Goal: Use online tool/utility: Utilize a website feature to perform a specific function

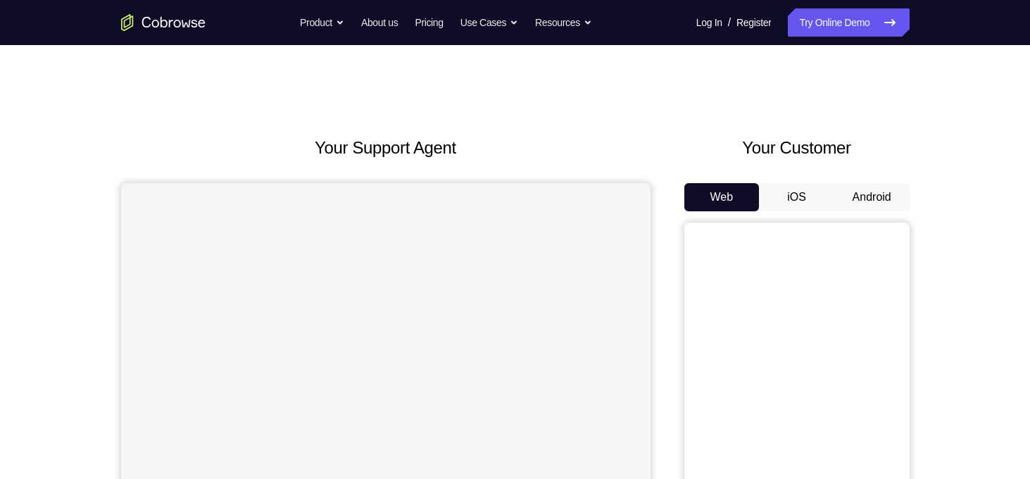
click at [878, 203] on button "Android" at bounding box center [871, 197] width 75 height 28
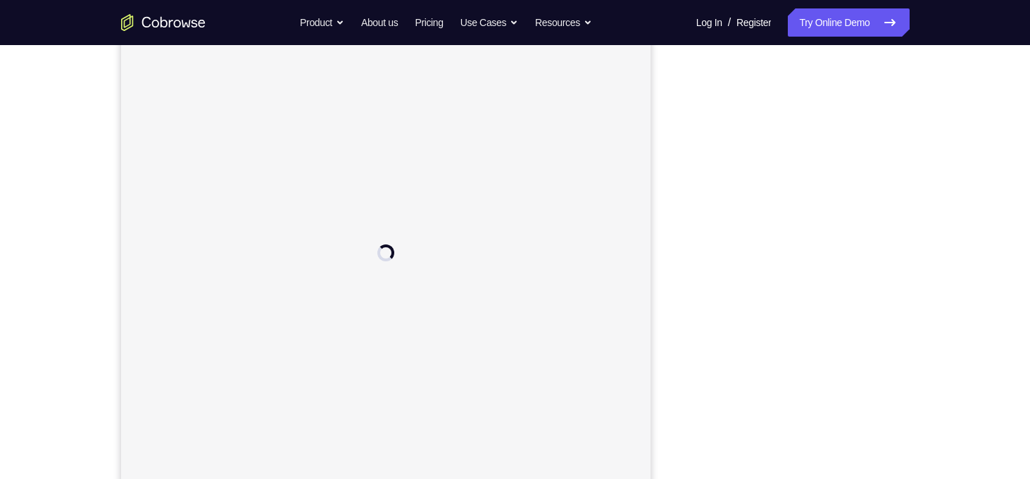
scroll to position [170, 0]
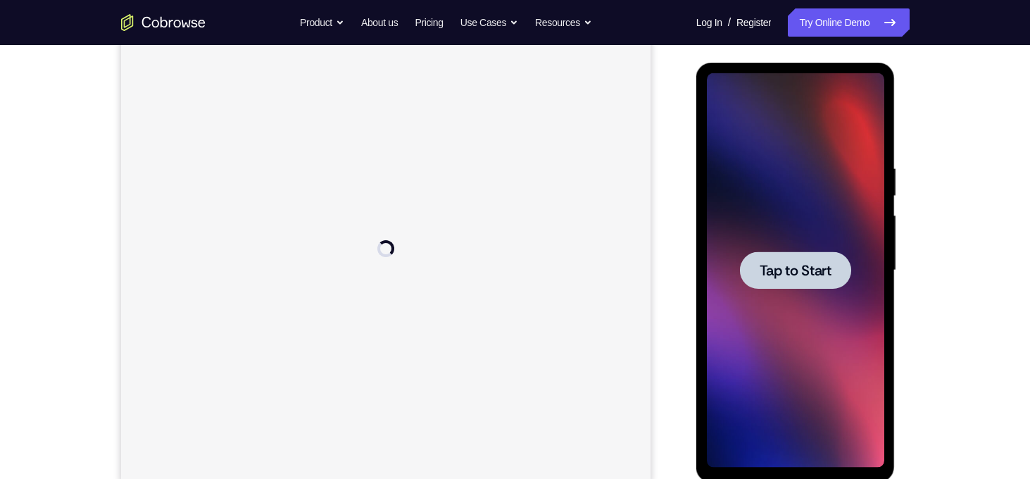
click at [797, 272] on span "Tap to Start" at bounding box center [795, 270] width 72 height 14
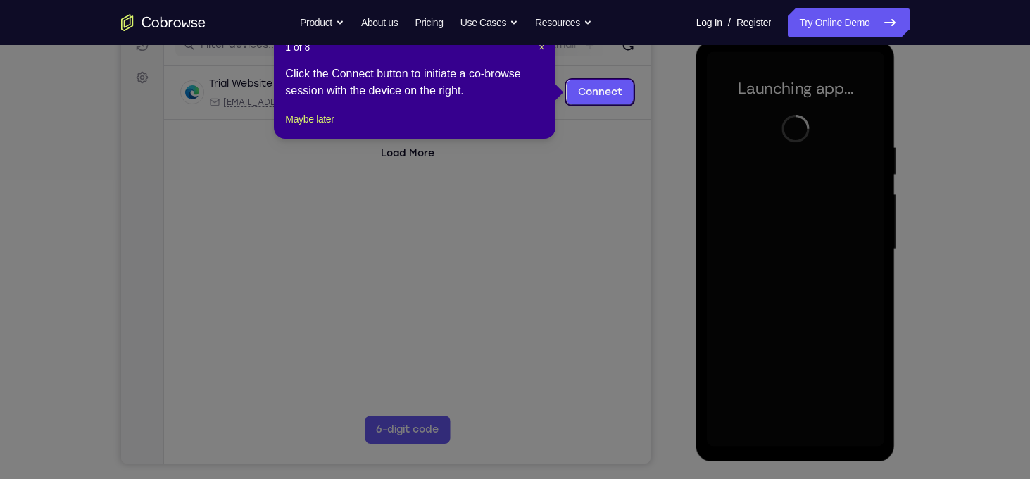
scroll to position [188, 0]
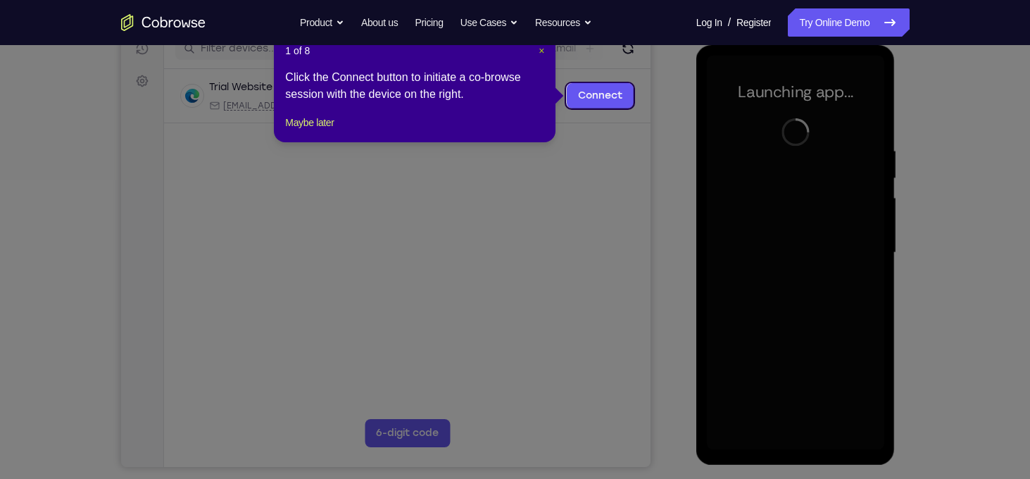
click at [538, 50] on span "×" at bounding box center [541, 50] width 6 height 11
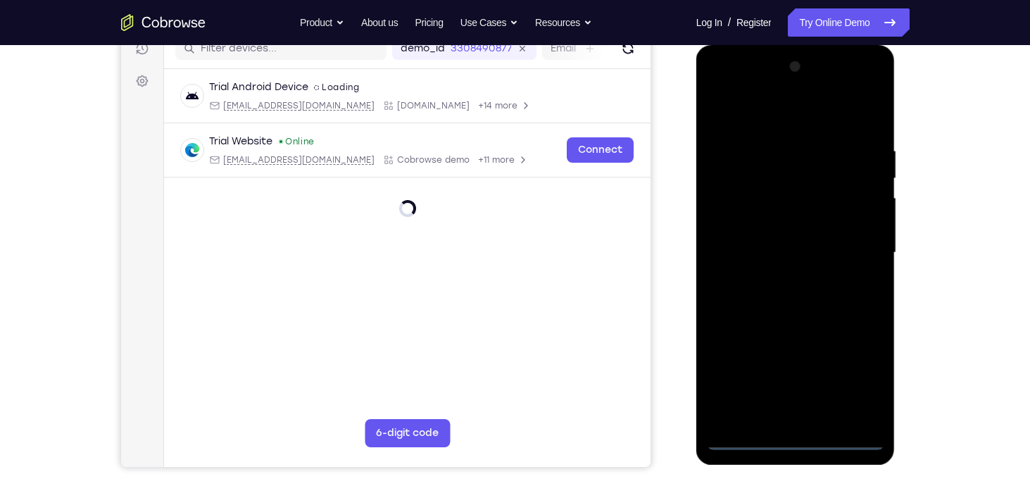
click at [795, 441] on div at bounding box center [795, 253] width 177 height 394
click at [859, 374] on div at bounding box center [795, 253] width 177 height 394
click at [788, 127] on div at bounding box center [795, 253] width 177 height 394
click at [853, 242] on div at bounding box center [795, 253] width 177 height 394
click at [780, 281] on div at bounding box center [795, 253] width 177 height 394
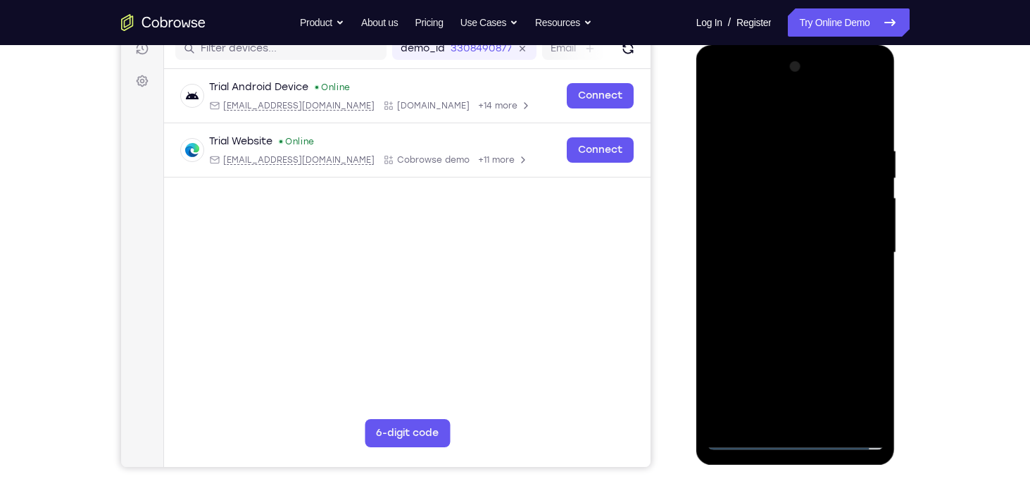
click at [763, 232] on div at bounding box center [795, 253] width 177 height 394
click at [792, 245] on div at bounding box center [795, 253] width 177 height 394
click at [790, 296] on div at bounding box center [795, 253] width 177 height 394
click at [804, 321] on div at bounding box center [795, 253] width 177 height 394
click at [831, 418] on div at bounding box center [795, 253] width 177 height 394
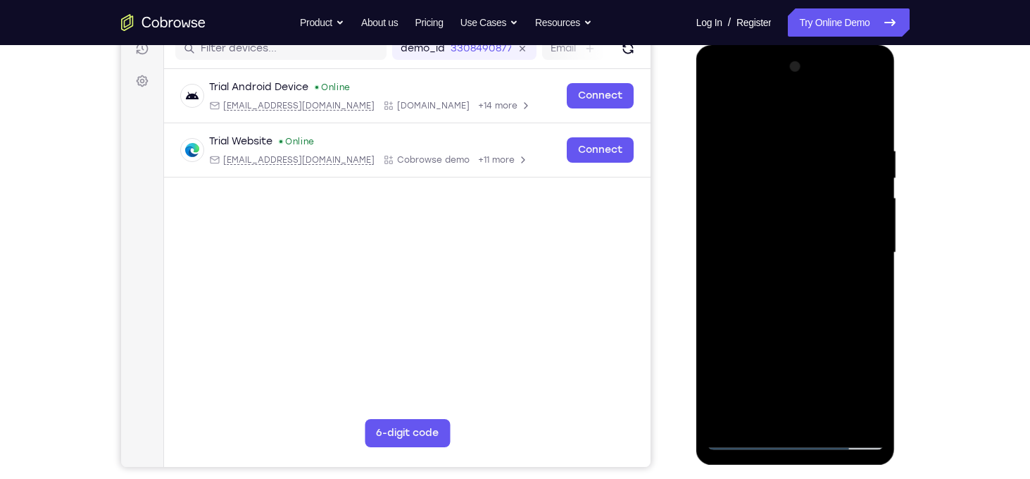
click at [795, 298] on div at bounding box center [795, 253] width 177 height 394
click at [863, 277] on div at bounding box center [795, 253] width 177 height 394
drag, startPoint x: 838, startPoint y: 214, endPoint x: 835, endPoint y: 386, distance: 171.8
click at [835, 386] on div at bounding box center [795, 253] width 177 height 394
drag, startPoint x: 800, startPoint y: 179, endPoint x: 761, endPoint y: 365, distance: 189.8
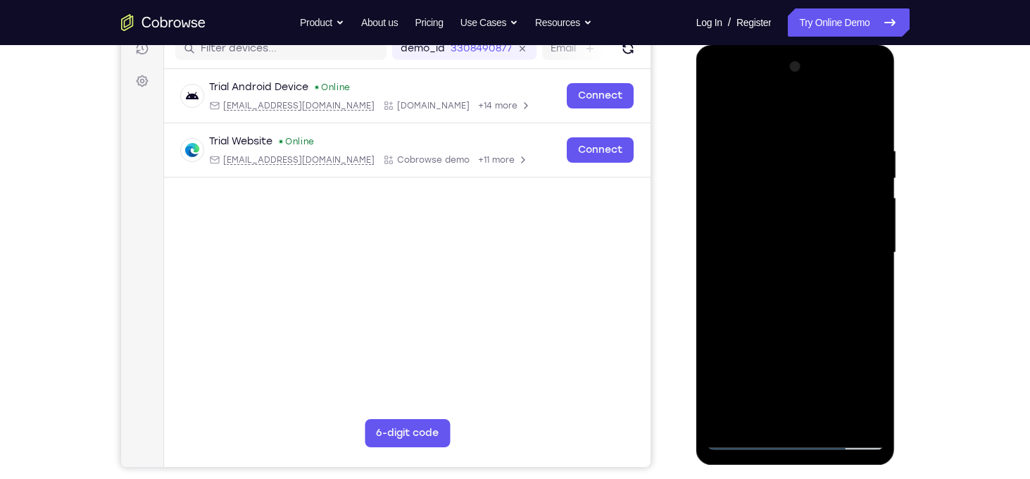
click at [761, 365] on div at bounding box center [795, 253] width 177 height 394
click at [873, 175] on div at bounding box center [795, 253] width 177 height 394
drag, startPoint x: 859, startPoint y: 184, endPoint x: 864, endPoint y: 377, distance: 192.9
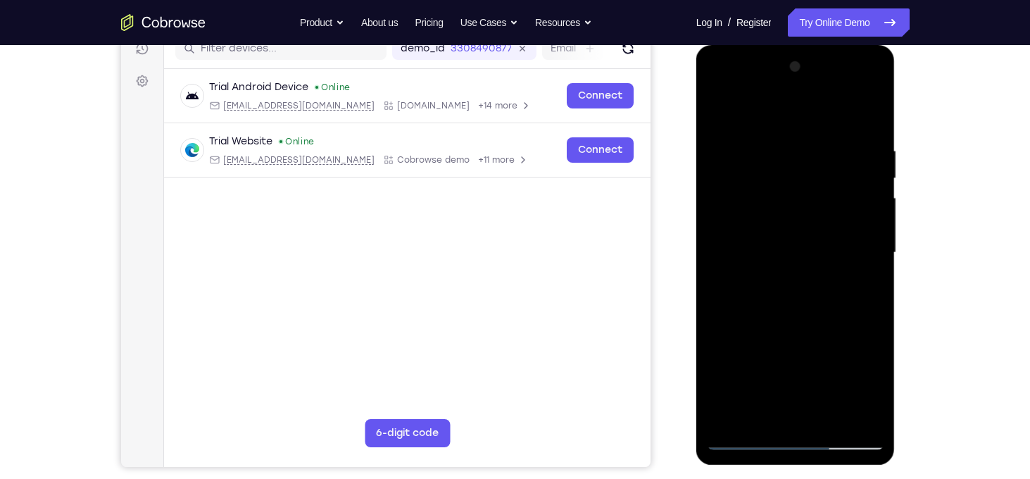
click at [864, 377] on div at bounding box center [795, 253] width 177 height 394
drag, startPoint x: 810, startPoint y: 100, endPoint x: 809, endPoint y: 45, distance: 54.9
click at [809, 45] on div at bounding box center [795, 254] width 199 height 419
click at [876, 110] on div at bounding box center [795, 253] width 177 height 394
click at [721, 108] on div at bounding box center [795, 253] width 177 height 394
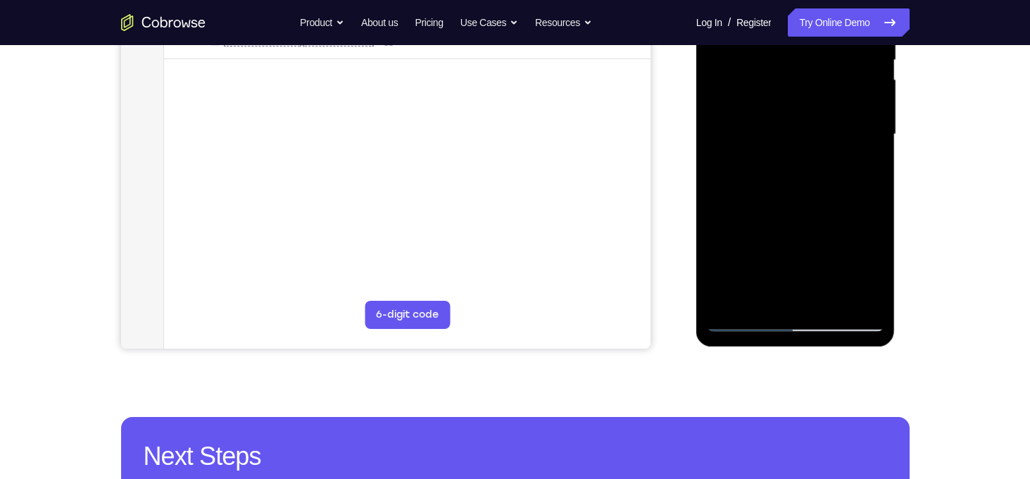
scroll to position [315, 0]
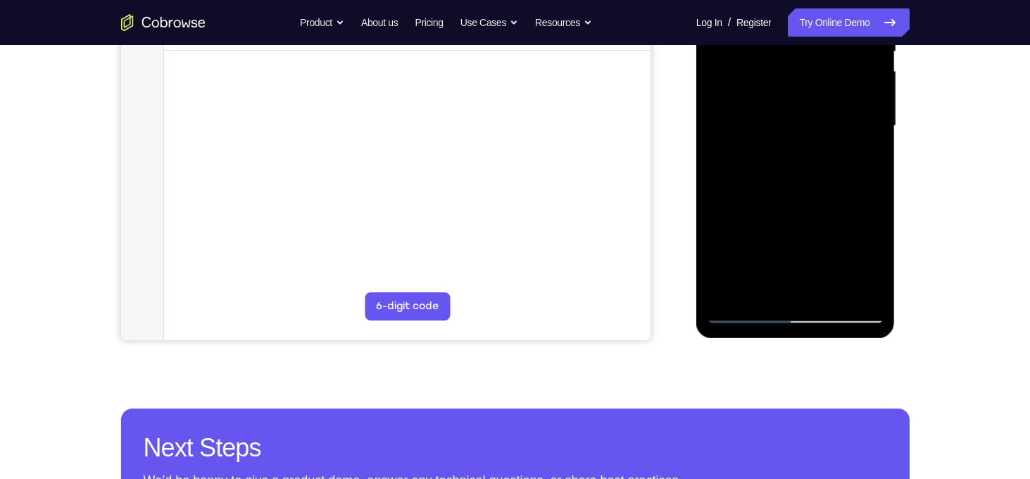
drag, startPoint x: 797, startPoint y: 77, endPoint x: 788, endPoint y: 184, distance: 106.7
click at [788, 184] on div at bounding box center [795, 126] width 177 height 394
click at [790, 87] on div at bounding box center [795, 126] width 177 height 394
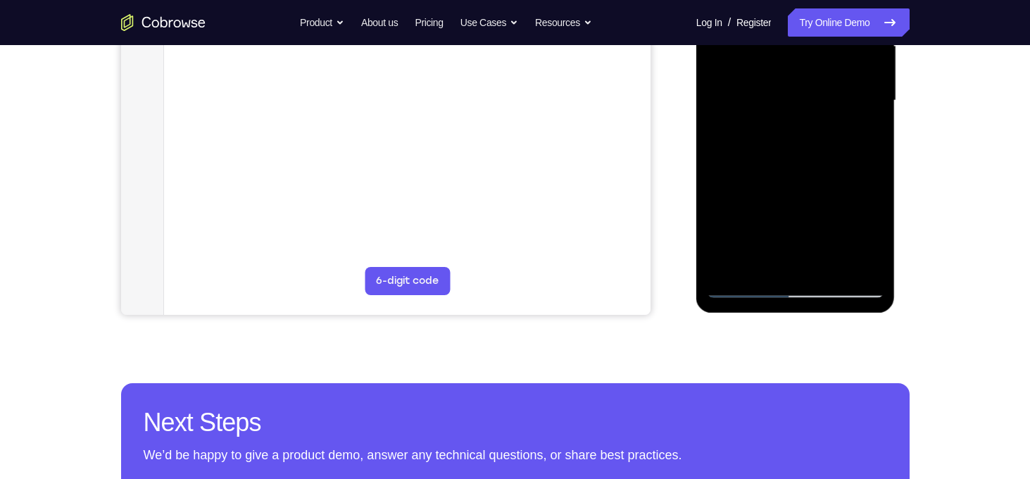
scroll to position [338, 0]
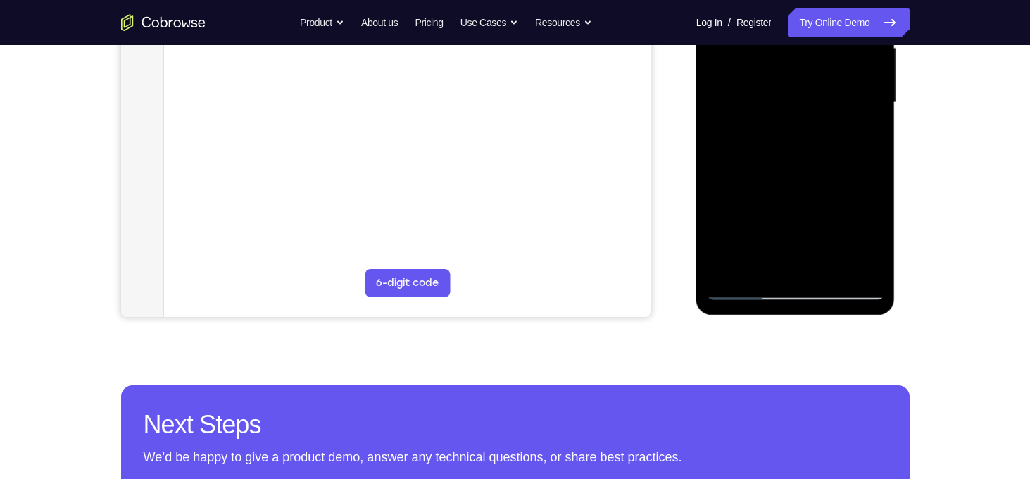
click at [859, 137] on div at bounding box center [795, 103] width 177 height 394
click at [747, 289] on div at bounding box center [795, 103] width 177 height 394
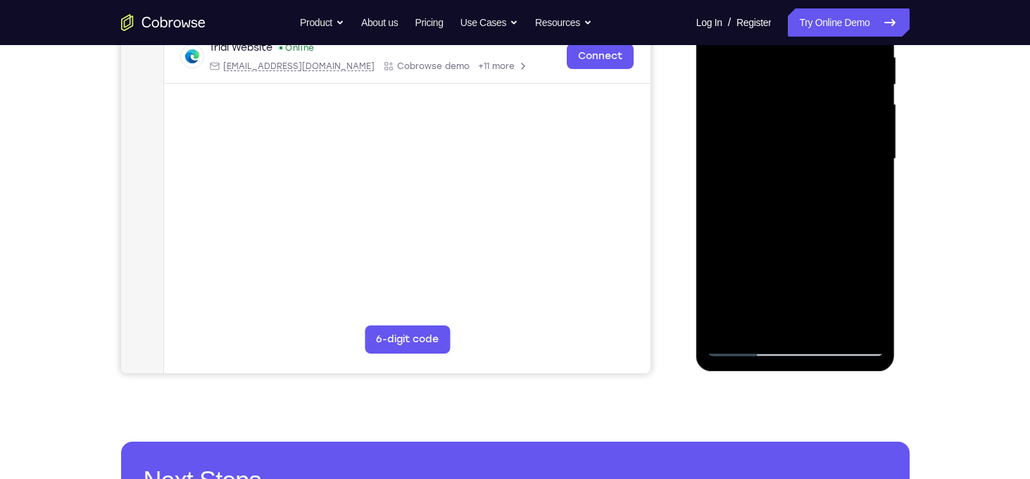
scroll to position [282, 0]
click at [864, 58] on div at bounding box center [795, 159] width 177 height 394
click at [736, 57] on div at bounding box center [795, 159] width 177 height 394
click at [790, 117] on div at bounding box center [795, 159] width 177 height 394
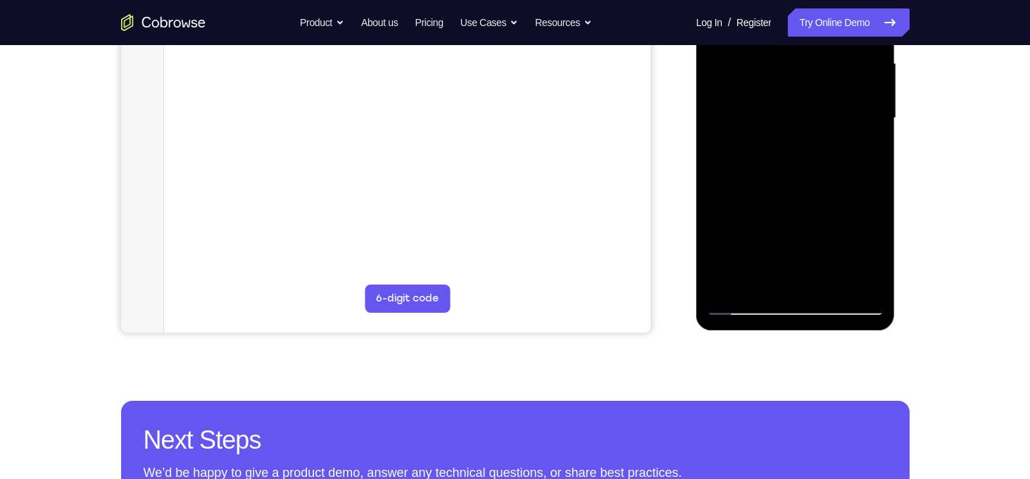
scroll to position [322, 0]
click at [747, 79] on div at bounding box center [795, 119] width 177 height 394
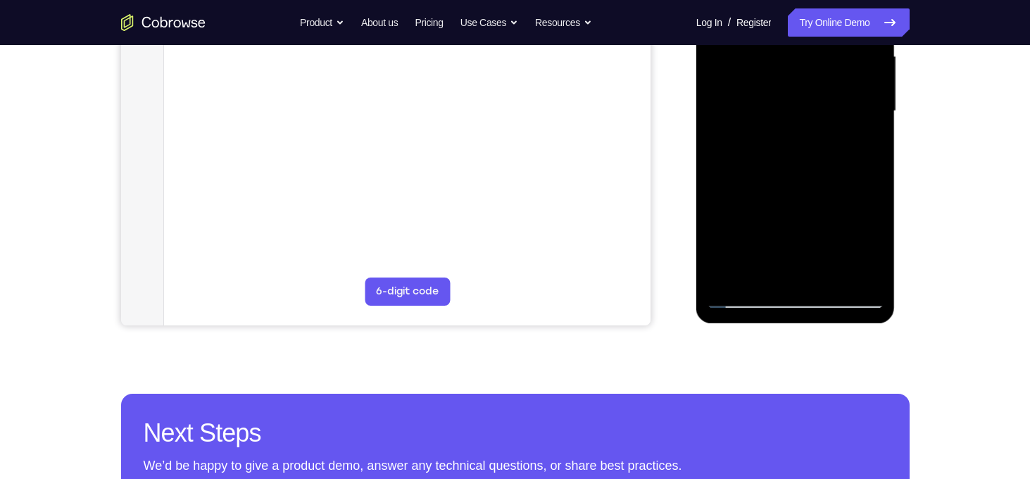
scroll to position [330, 0]
click at [758, 274] on div at bounding box center [795, 110] width 177 height 394
click at [834, 187] on div at bounding box center [795, 110] width 177 height 394
drag, startPoint x: 776, startPoint y: 241, endPoint x: 778, endPoint y: 92, distance: 149.2
click at [778, 92] on div at bounding box center [795, 110] width 177 height 394
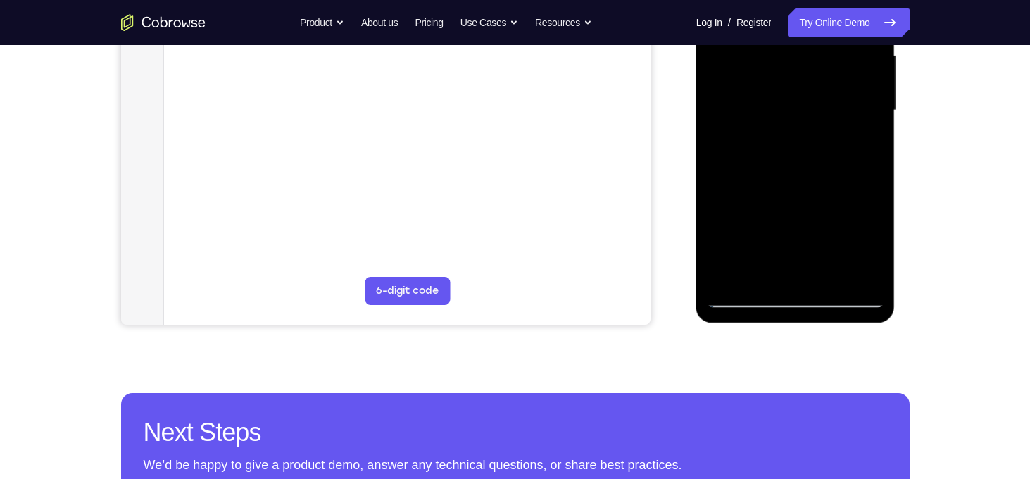
drag, startPoint x: 775, startPoint y: 216, endPoint x: 788, endPoint y: 113, distance: 103.6
click at [788, 113] on div at bounding box center [795, 110] width 177 height 394
drag, startPoint x: 788, startPoint y: 207, endPoint x: 793, endPoint y: 91, distance: 116.2
click at [793, 91] on div at bounding box center [795, 110] width 177 height 394
drag, startPoint x: 814, startPoint y: 196, endPoint x: 815, endPoint y: 241, distance: 45.1
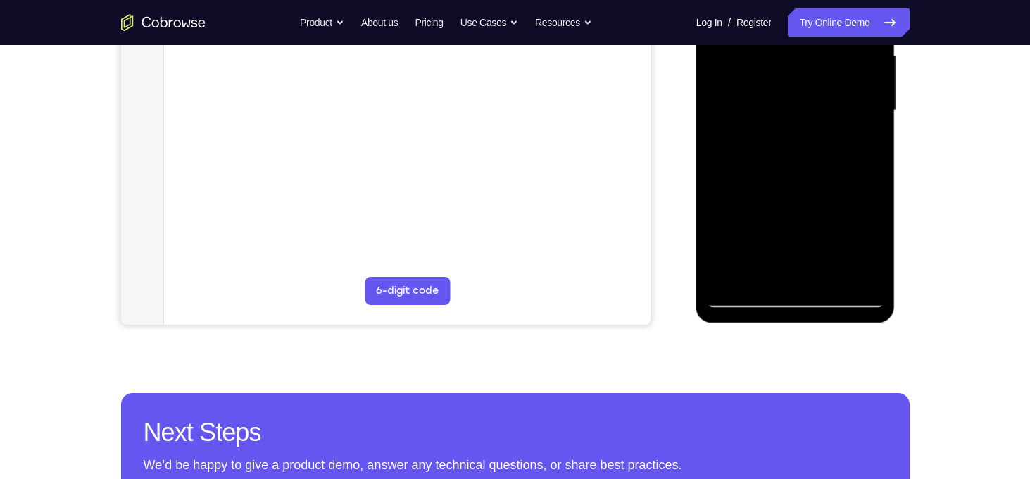
click at [815, 241] on div at bounding box center [795, 110] width 177 height 394
click at [721, 217] on div at bounding box center [795, 110] width 177 height 394
click at [866, 134] on div at bounding box center [795, 110] width 177 height 394
click at [743, 297] on div at bounding box center [795, 110] width 177 height 394
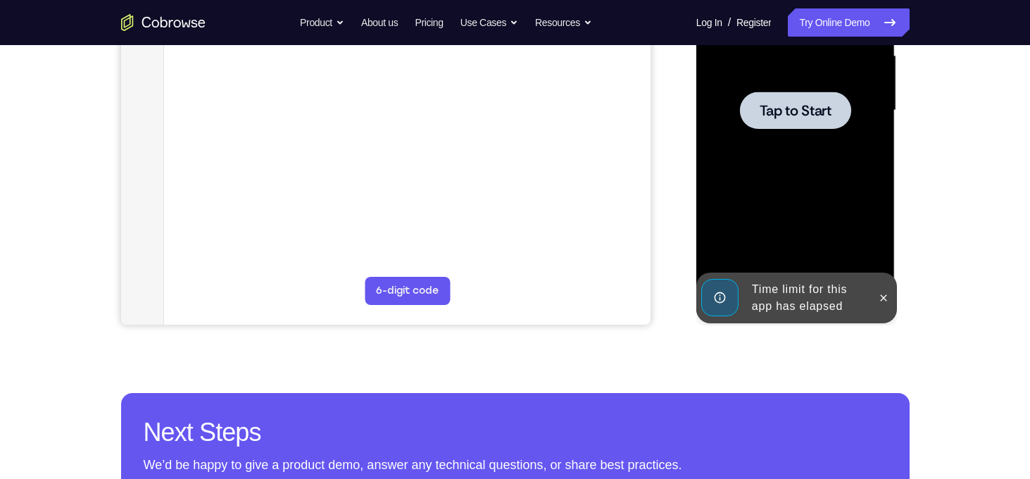
click at [781, 126] on div at bounding box center [795, 109] width 111 height 37
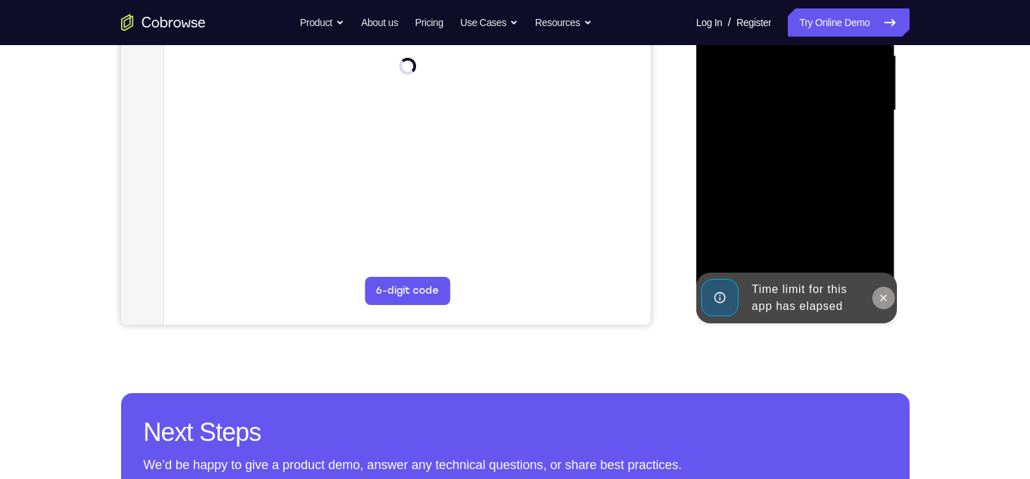
click at [885, 293] on icon at bounding box center [883, 297] width 11 height 11
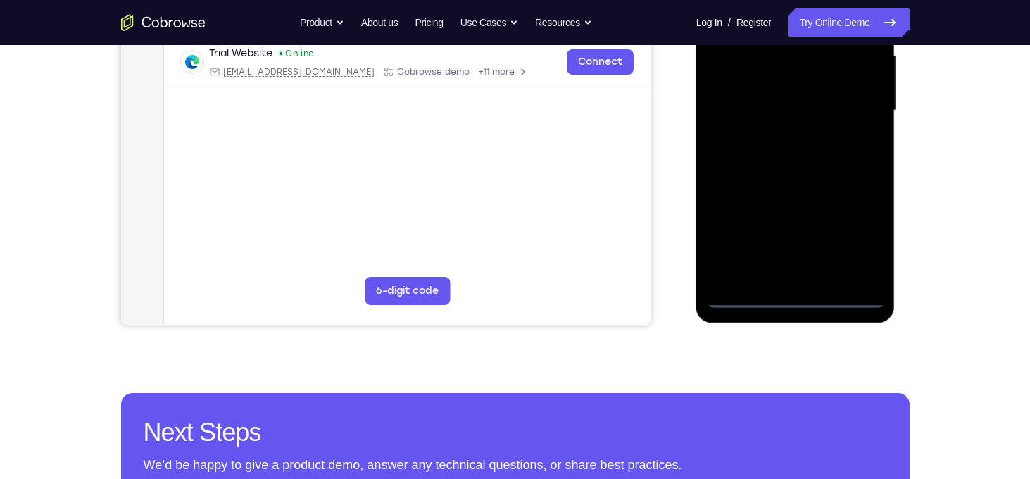
click at [800, 294] on div at bounding box center [795, 110] width 177 height 394
click at [853, 241] on div at bounding box center [795, 110] width 177 height 394
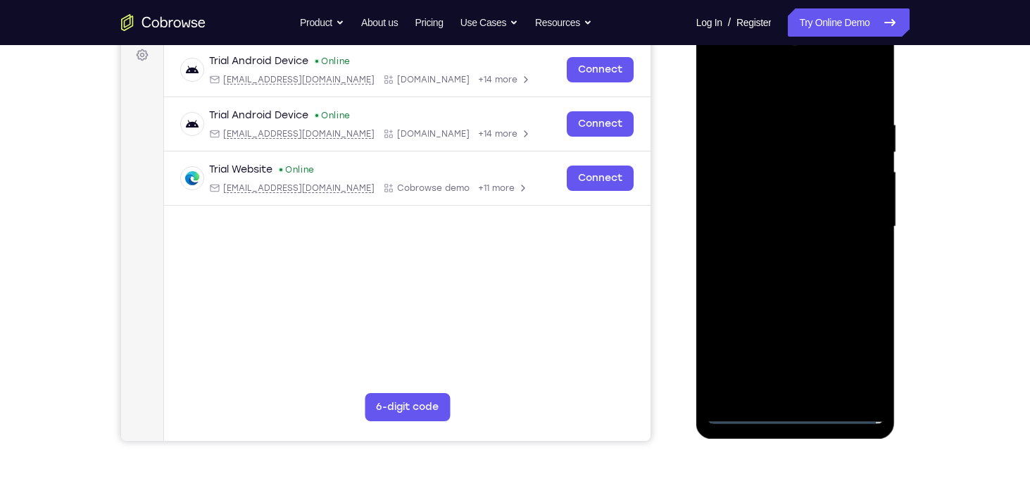
drag, startPoint x: 752, startPoint y: 208, endPoint x: 752, endPoint y: 91, distance: 116.8
click at [752, 91] on div at bounding box center [795, 227] width 177 height 394
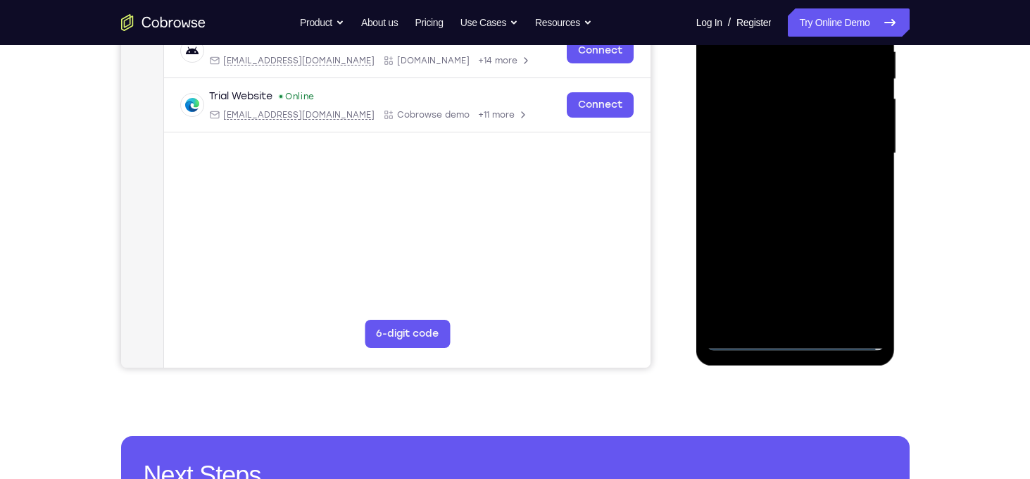
scroll to position [287, 0]
click at [852, 148] on div at bounding box center [795, 153] width 177 height 394
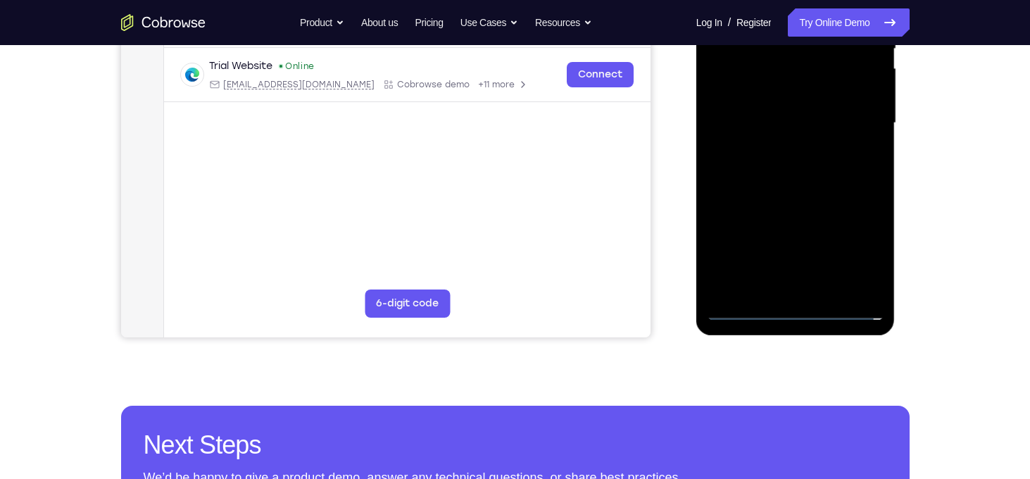
scroll to position [318, 0]
click at [790, 253] on div at bounding box center [795, 122] width 177 height 394
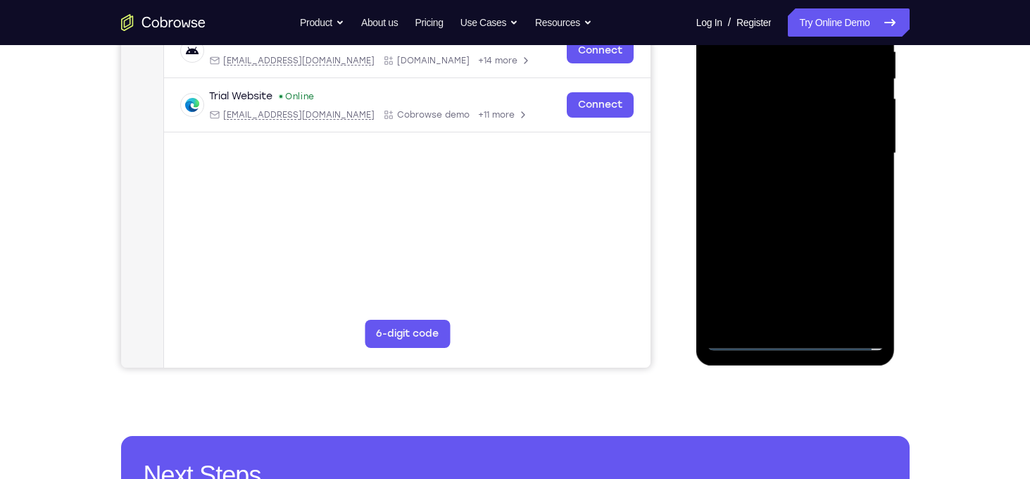
scroll to position [287, 0]
click at [781, 177] on div at bounding box center [795, 153] width 177 height 394
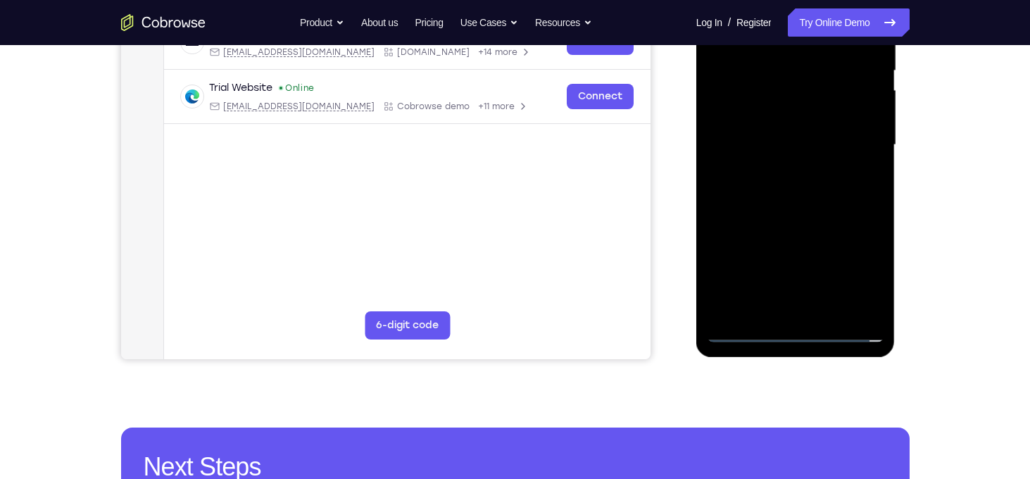
scroll to position [297, 0]
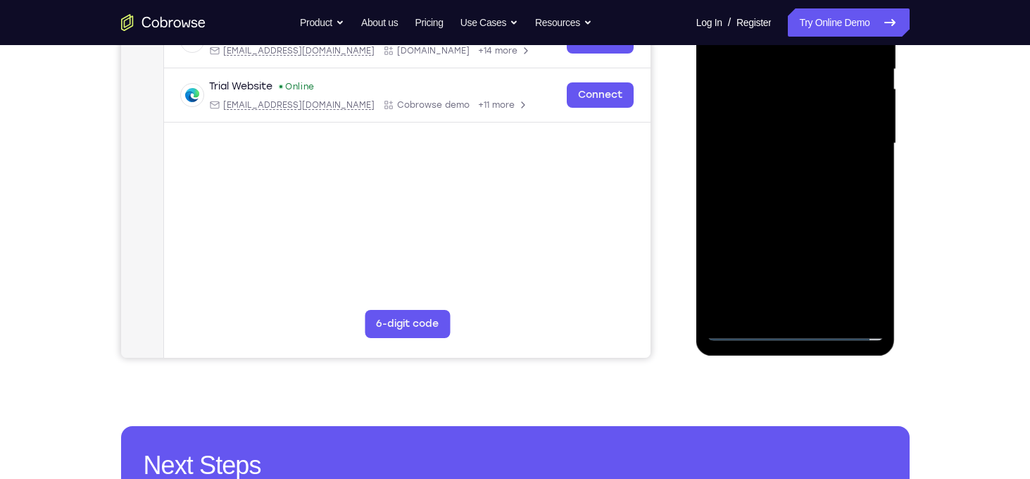
click at [772, 132] on div at bounding box center [795, 144] width 177 height 394
click at [861, 114] on div at bounding box center [795, 144] width 177 height 394
click at [865, 115] on div at bounding box center [795, 144] width 177 height 394
click at [793, 144] on div at bounding box center [795, 144] width 177 height 394
click at [790, 205] on div at bounding box center [795, 144] width 177 height 394
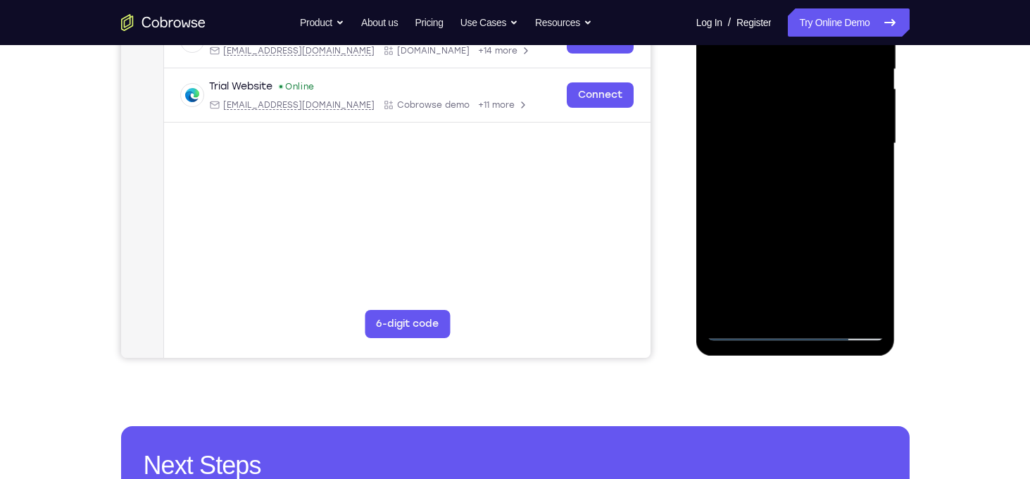
click at [872, 306] on div at bounding box center [795, 144] width 177 height 394
click at [830, 308] on div at bounding box center [795, 144] width 177 height 394
click at [792, 194] on div at bounding box center [795, 144] width 177 height 394
click at [852, 168] on div at bounding box center [795, 144] width 177 height 394
drag, startPoint x: 816, startPoint y: 101, endPoint x: 814, endPoint y: 160, distance: 59.2
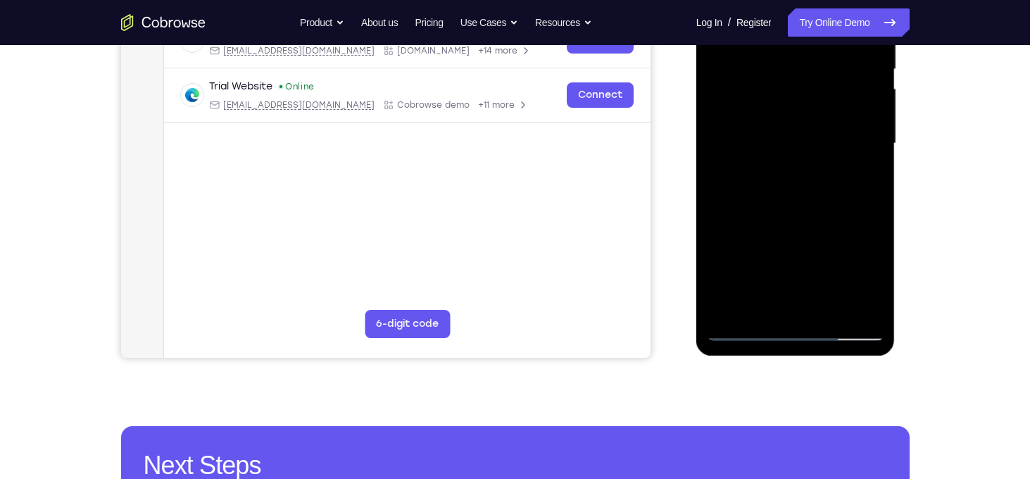
click at [814, 160] on div at bounding box center [795, 144] width 177 height 394
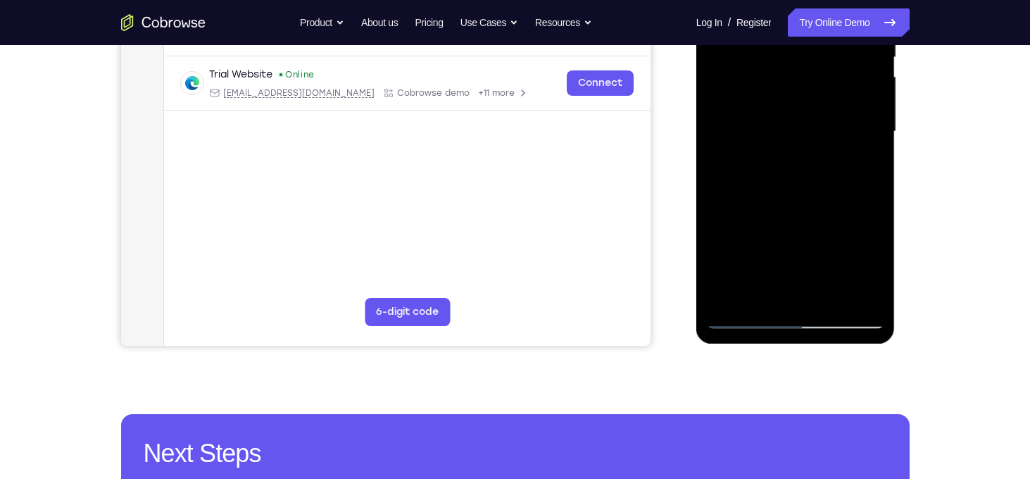
scroll to position [310, 0]
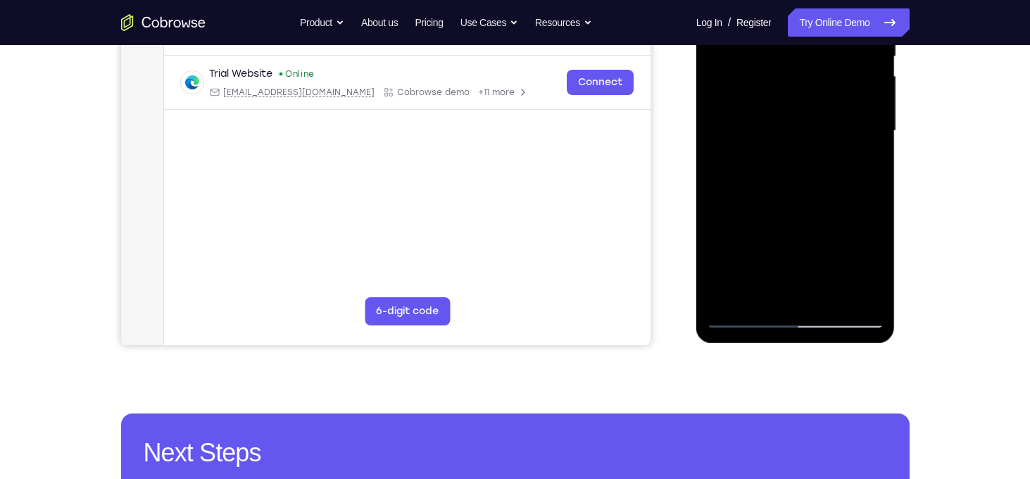
drag, startPoint x: 802, startPoint y: 74, endPoint x: 807, endPoint y: 197, distance: 123.3
click at [807, 197] on div at bounding box center [795, 131] width 177 height 394
click at [870, 293] on div at bounding box center [795, 131] width 177 height 394
click at [765, 92] on div at bounding box center [795, 131] width 177 height 394
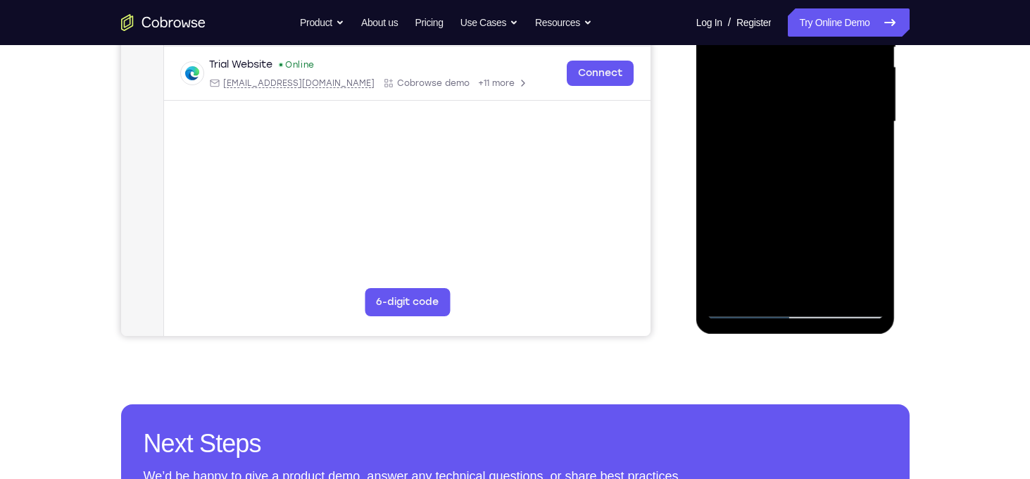
scroll to position [320, 0]
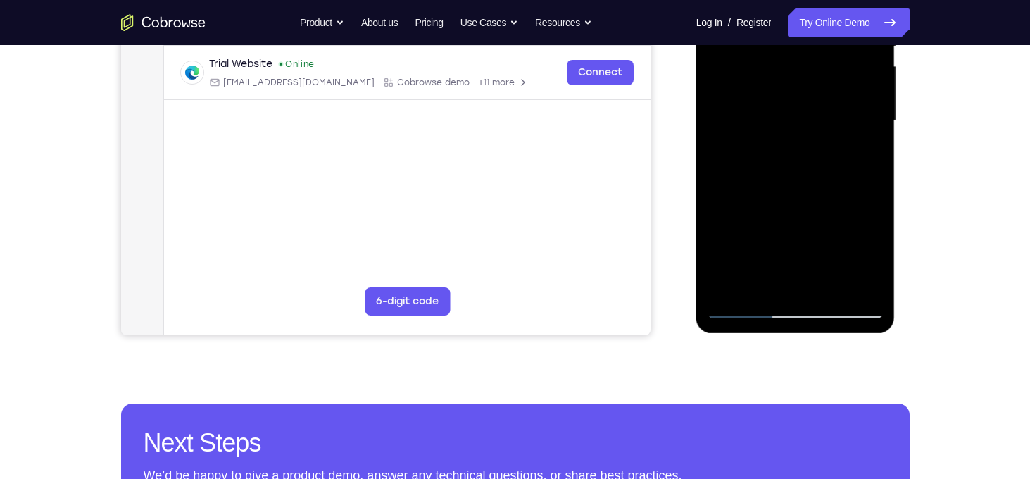
click at [740, 308] on div at bounding box center [795, 121] width 177 height 394
click at [744, 306] on div at bounding box center [795, 121] width 177 height 394
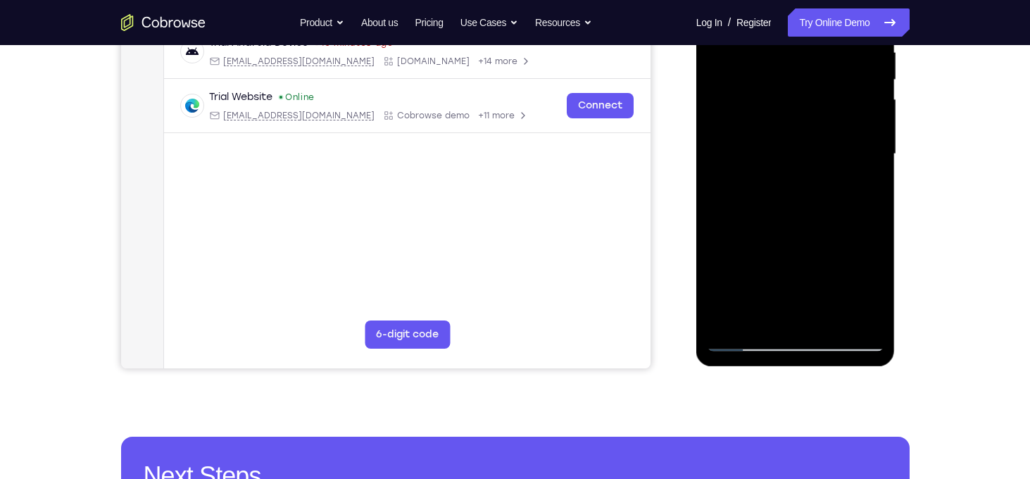
click at [764, 315] on div at bounding box center [795, 154] width 177 height 394
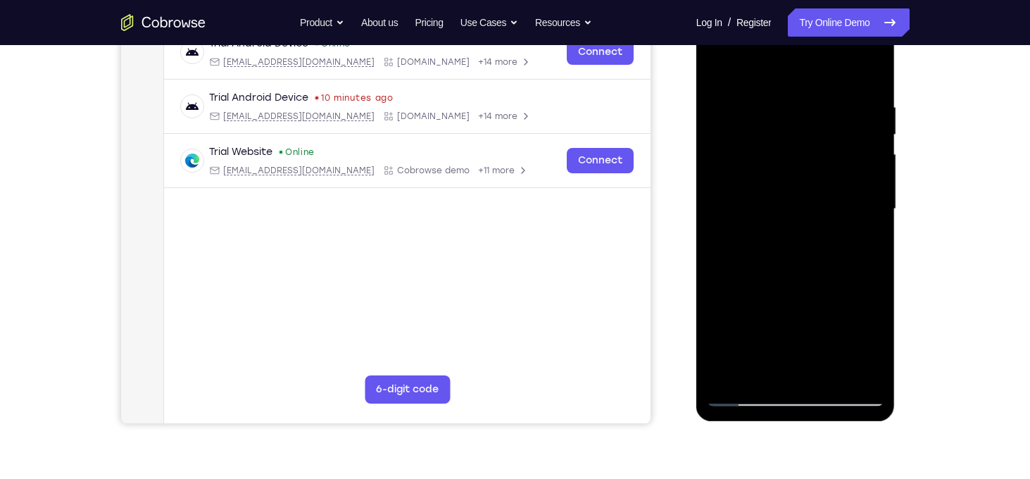
scroll to position [234, 0]
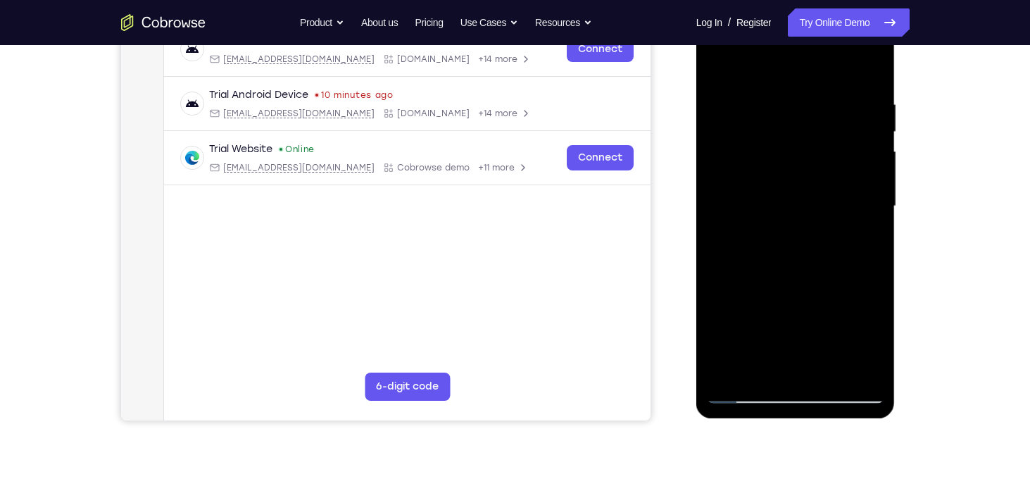
click at [748, 104] on div at bounding box center [795, 206] width 177 height 394
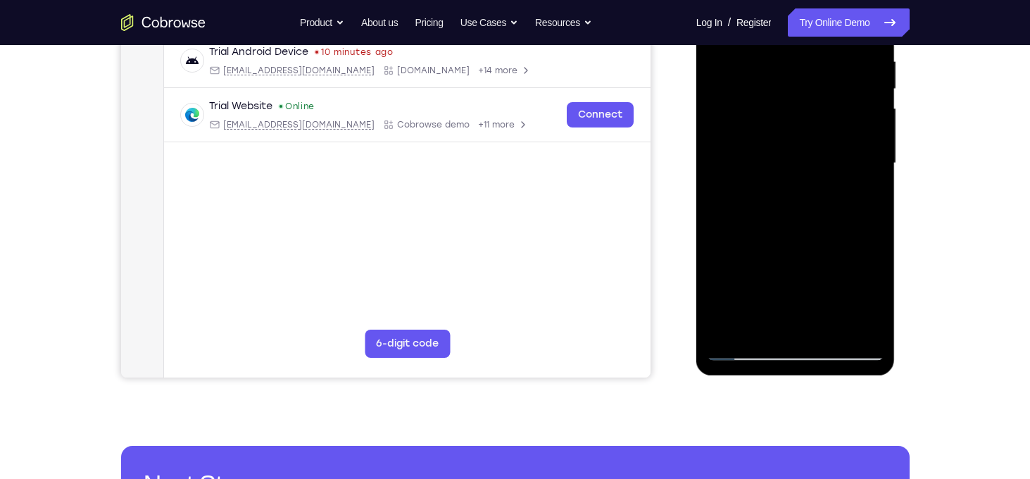
scroll to position [293, 0]
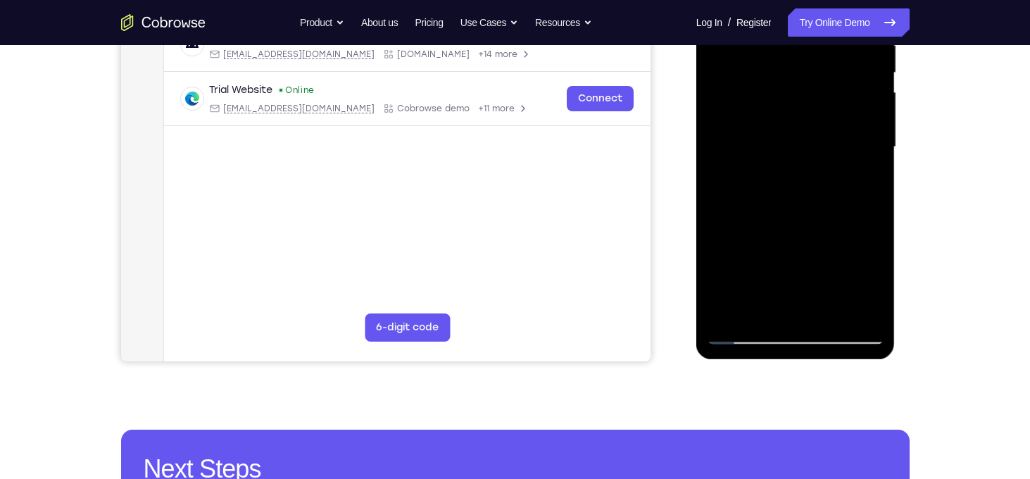
drag, startPoint x: 779, startPoint y: 168, endPoint x: 777, endPoint y: 49, distance: 119.7
click at [777, 49] on div at bounding box center [795, 147] width 177 height 394
click at [752, 148] on div at bounding box center [795, 147] width 177 height 394
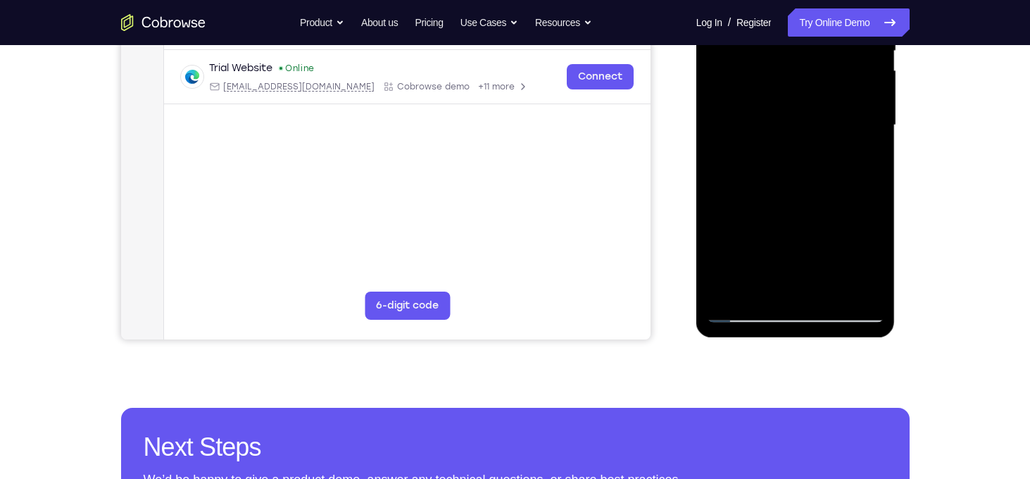
scroll to position [320, 0]
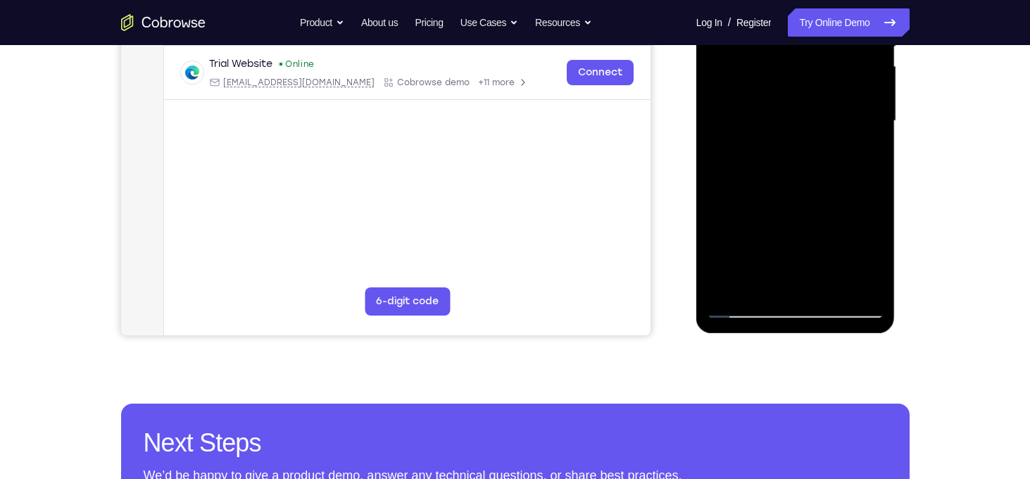
drag, startPoint x: 848, startPoint y: 263, endPoint x: 693, endPoint y: 282, distance: 156.6
click at [696, 282] on html "Online web based iOS Simulators and Android Emulators. Run iPhone, iPad, Mobile…" at bounding box center [796, 124] width 201 height 422
drag, startPoint x: 849, startPoint y: 267, endPoint x: 690, endPoint y: 270, distance: 159.1
click at [696, 270] on html "Online web based iOS Simulators and Android Emulators. Run iPhone, iPad, Mobile…" at bounding box center [796, 124] width 201 height 422
click at [831, 266] on div at bounding box center [795, 121] width 177 height 394
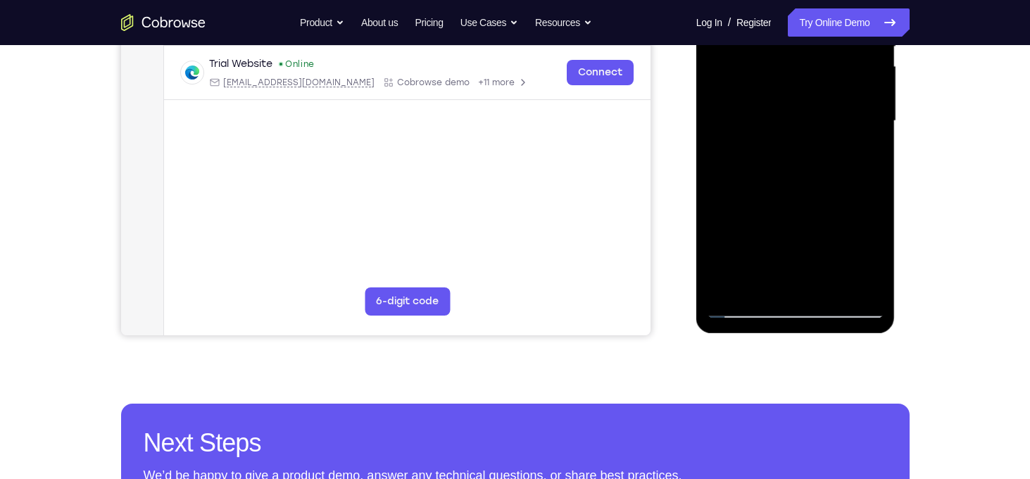
drag, startPoint x: 849, startPoint y: 261, endPoint x: 707, endPoint y: 267, distance: 142.3
click at [707, 267] on div at bounding box center [795, 121] width 177 height 394
click at [840, 219] on div at bounding box center [795, 121] width 177 height 394
drag, startPoint x: 855, startPoint y: 263, endPoint x: 704, endPoint y: 262, distance: 151.3
click at [704, 262] on div at bounding box center [795, 122] width 199 height 419
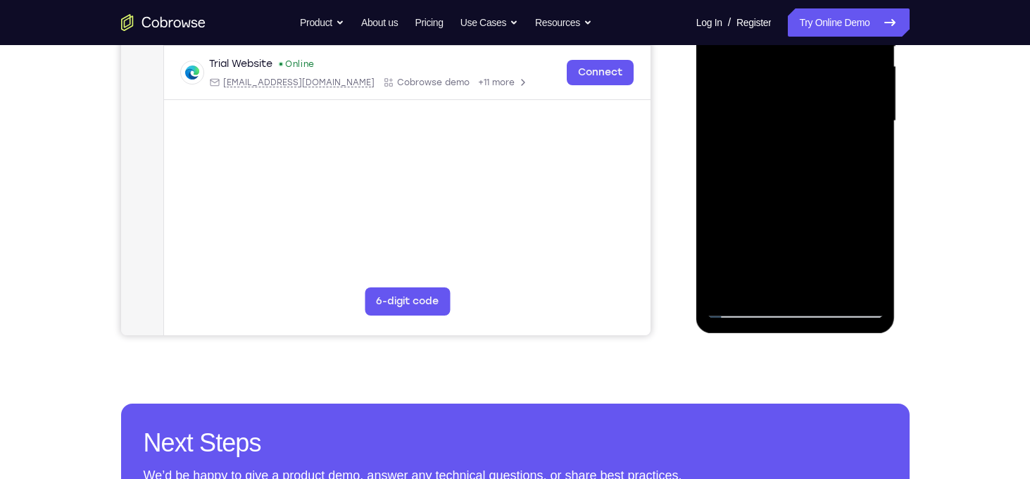
click at [750, 313] on div at bounding box center [795, 121] width 177 height 394
click at [755, 291] on div at bounding box center [795, 121] width 177 height 394
drag, startPoint x: 762, startPoint y: 208, endPoint x: 764, endPoint y: 168, distance: 40.8
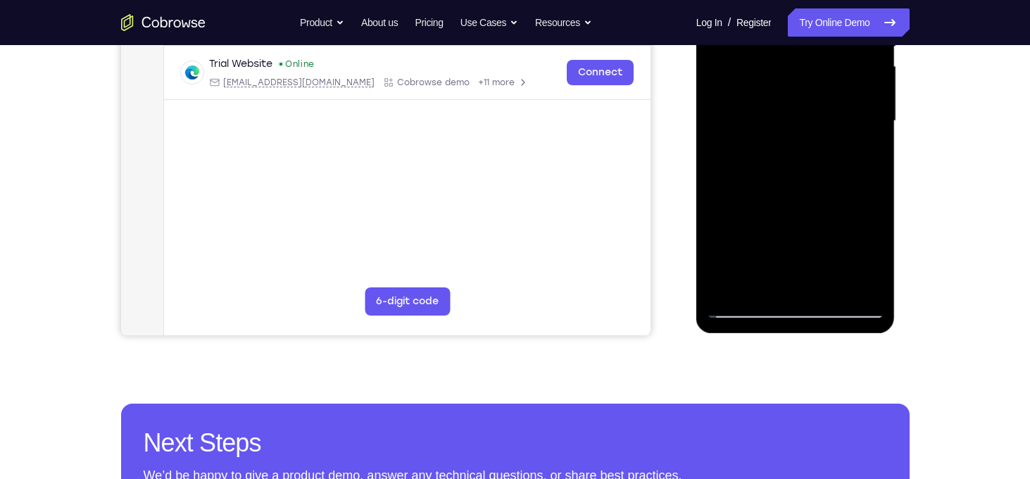
click at [764, 168] on div at bounding box center [795, 121] width 177 height 394
click at [745, 143] on div at bounding box center [795, 121] width 177 height 394
drag, startPoint x: 780, startPoint y: 96, endPoint x: 800, endPoint y: 236, distance: 141.4
click at [800, 236] on div at bounding box center [795, 121] width 177 height 394
drag, startPoint x: 790, startPoint y: 115, endPoint x: 798, endPoint y: 215, distance: 99.6
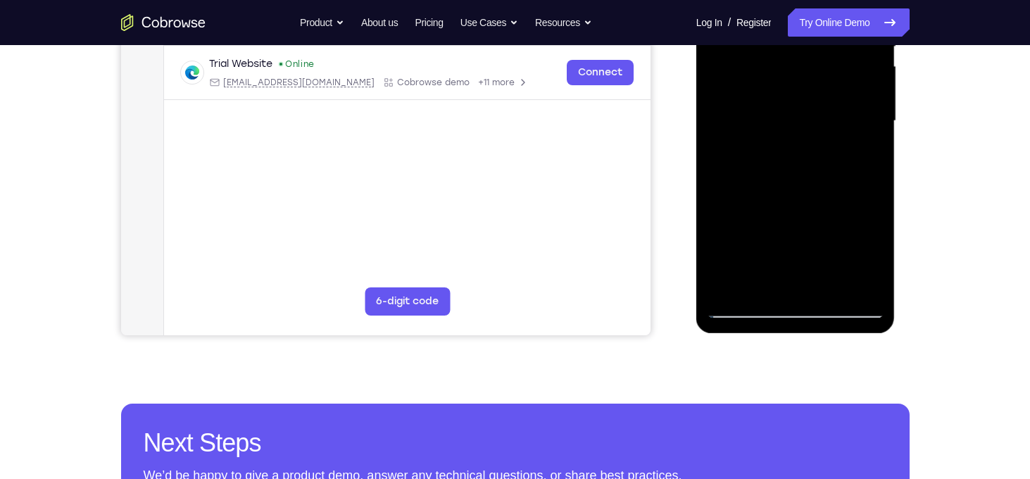
click at [798, 215] on div at bounding box center [795, 121] width 177 height 394
click at [748, 303] on div at bounding box center [795, 121] width 177 height 394
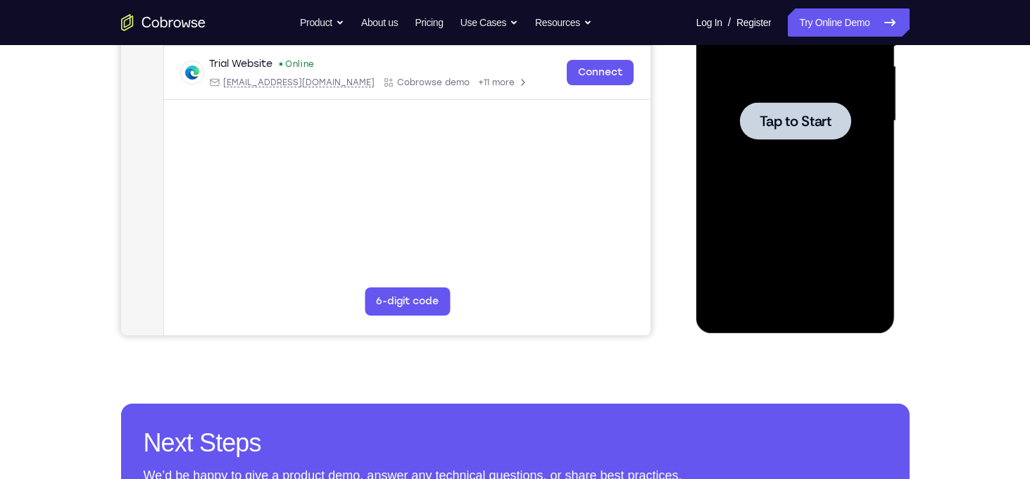
click at [792, 128] on span "Tap to Start" at bounding box center [795, 121] width 72 height 14
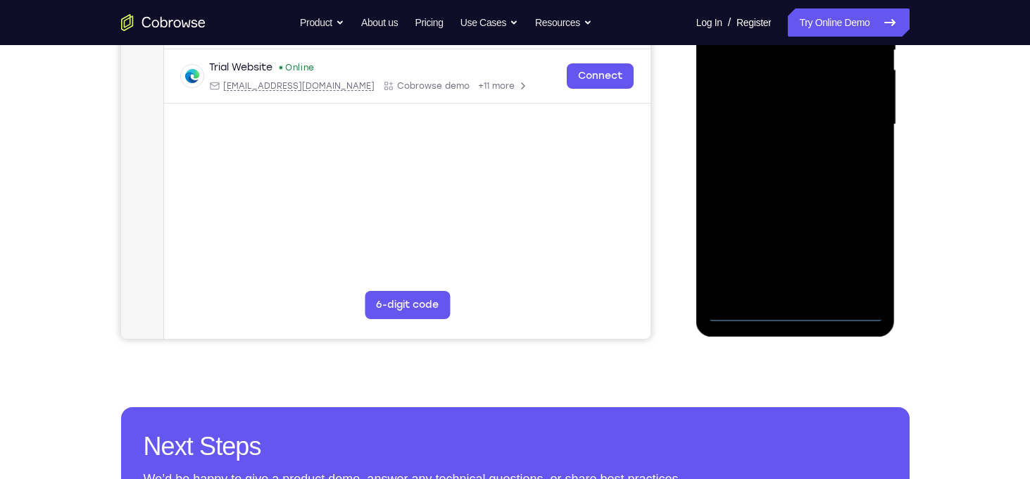
scroll to position [317, 0]
click at [795, 307] on div at bounding box center [795, 124] width 177 height 394
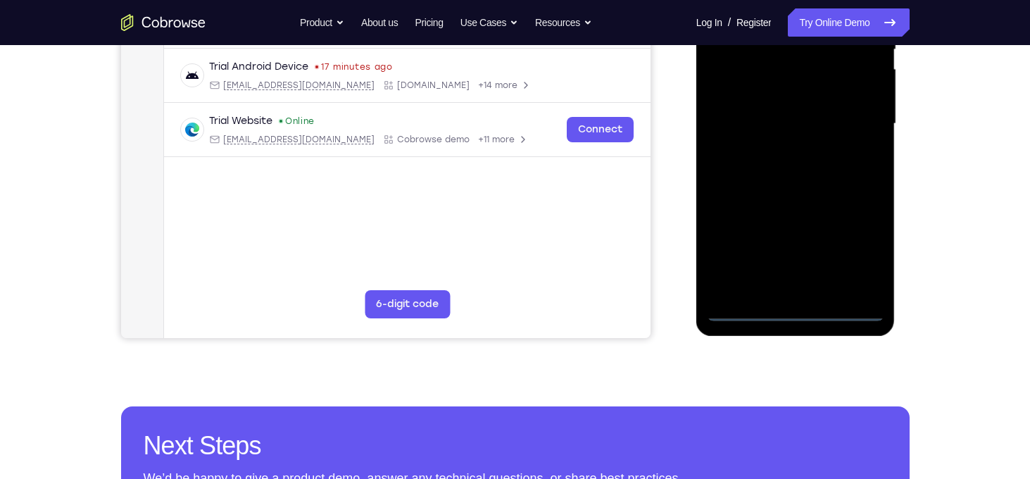
click at [860, 255] on div at bounding box center [795, 124] width 177 height 394
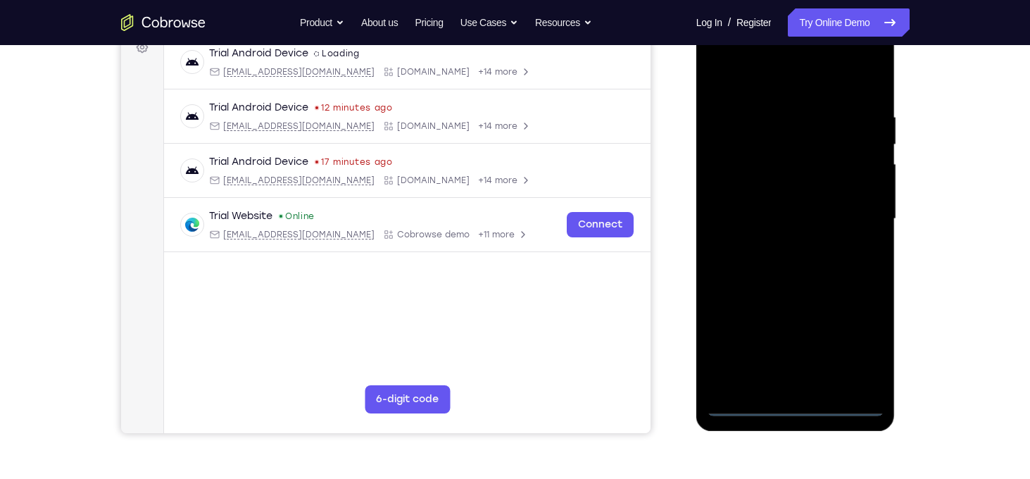
scroll to position [199, 0]
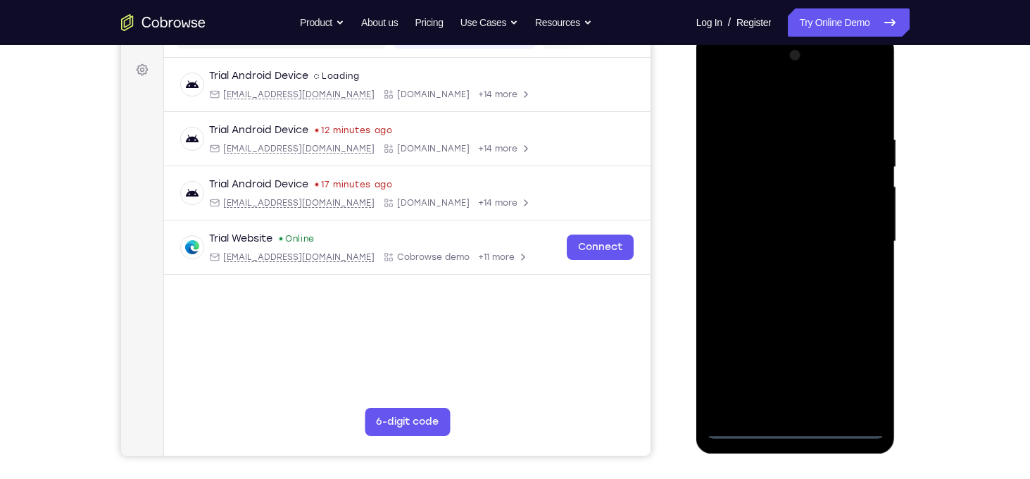
click at [741, 102] on div at bounding box center [795, 241] width 177 height 394
click at [849, 234] on div at bounding box center [795, 241] width 177 height 394
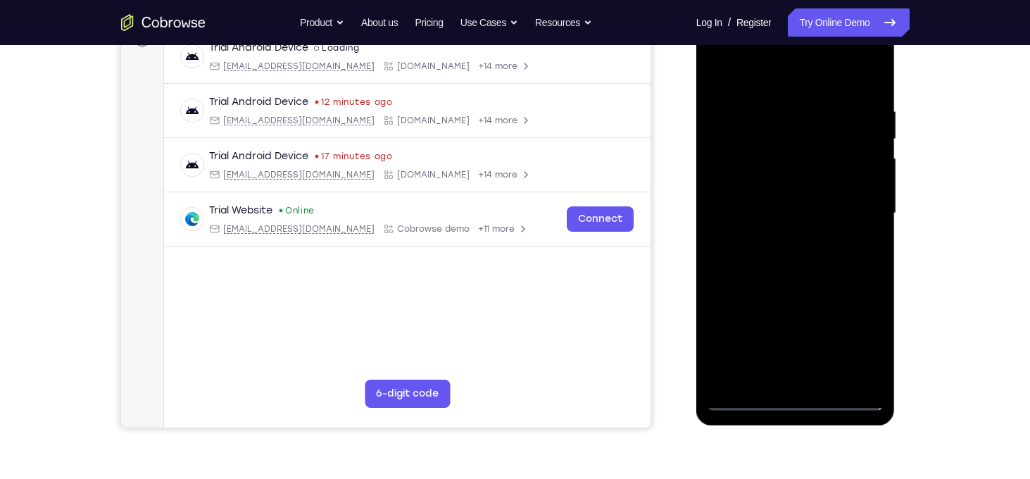
scroll to position [228, 0]
click at [779, 235] on div at bounding box center [795, 212] width 177 height 394
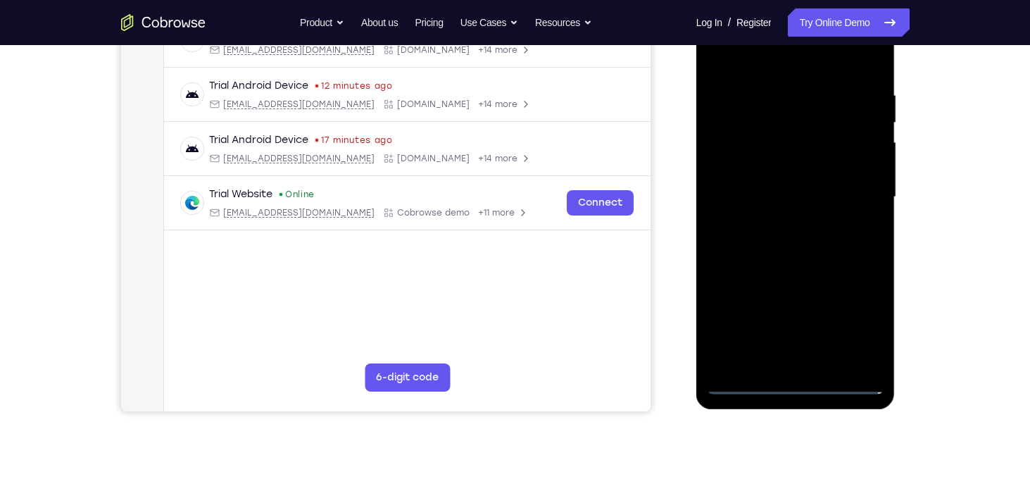
scroll to position [244, 0]
click at [766, 184] on div at bounding box center [795, 196] width 177 height 394
click at [761, 172] on div at bounding box center [795, 196] width 177 height 394
click at [780, 196] on div at bounding box center [795, 196] width 177 height 394
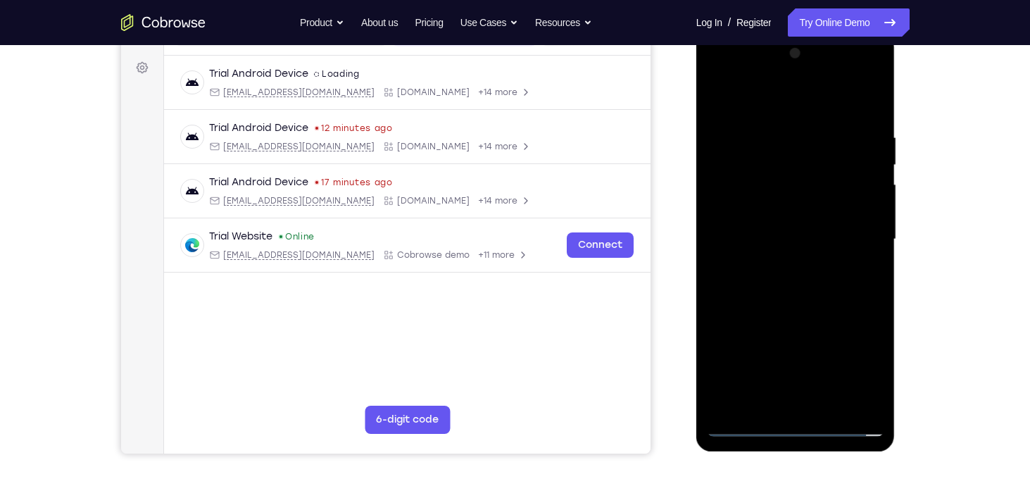
scroll to position [202, 0]
click at [783, 282] on div at bounding box center [795, 239] width 177 height 394
click at [828, 403] on div at bounding box center [795, 239] width 177 height 394
click at [796, 308] on div at bounding box center [795, 239] width 177 height 394
click at [830, 407] on div at bounding box center [795, 239] width 177 height 394
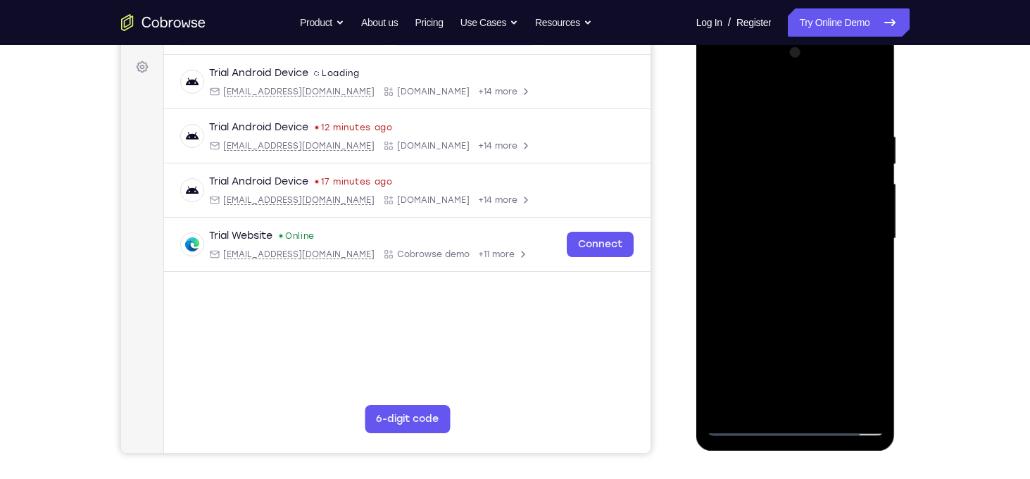
click at [800, 293] on div at bounding box center [795, 239] width 177 height 394
click at [853, 258] on div at bounding box center [795, 239] width 177 height 394
click at [781, 206] on div at bounding box center [795, 239] width 177 height 394
click at [776, 329] on div at bounding box center [795, 239] width 177 height 394
click at [856, 330] on div at bounding box center [795, 239] width 177 height 394
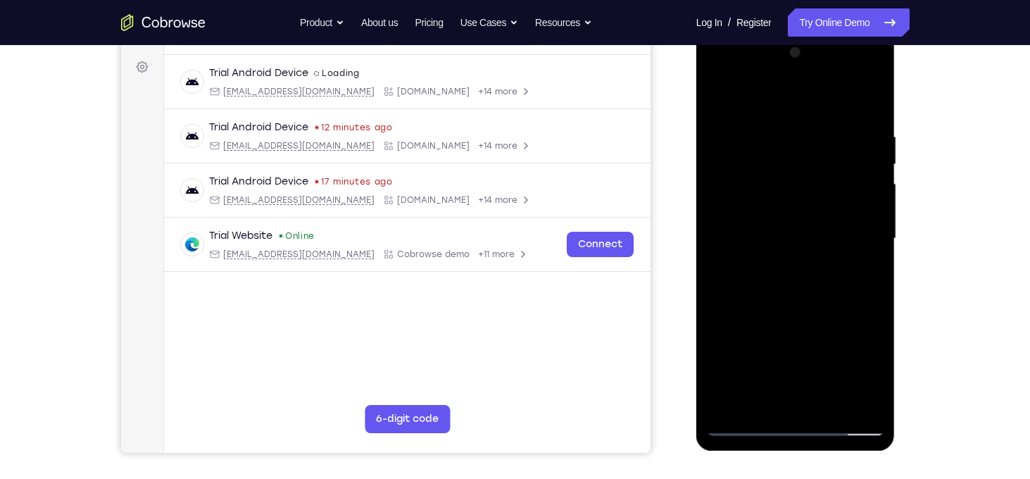
click at [758, 400] on div at bounding box center [795, 239] width 177 height 394
drag, startPoint x: 833, startPoint y: 335, endPoint x: 835, endPoint y: 322, distance: 13.0
click at [835, 322] on div at bounding box center [795, 239] width 177 height 394
click at [720, 334] on div at bounding box center [795, 239] width 177 height 394
drag, startPoint x: 785, startPoint y: 355, endPoint x: 804, endPoint y: 245, distance: 112.2
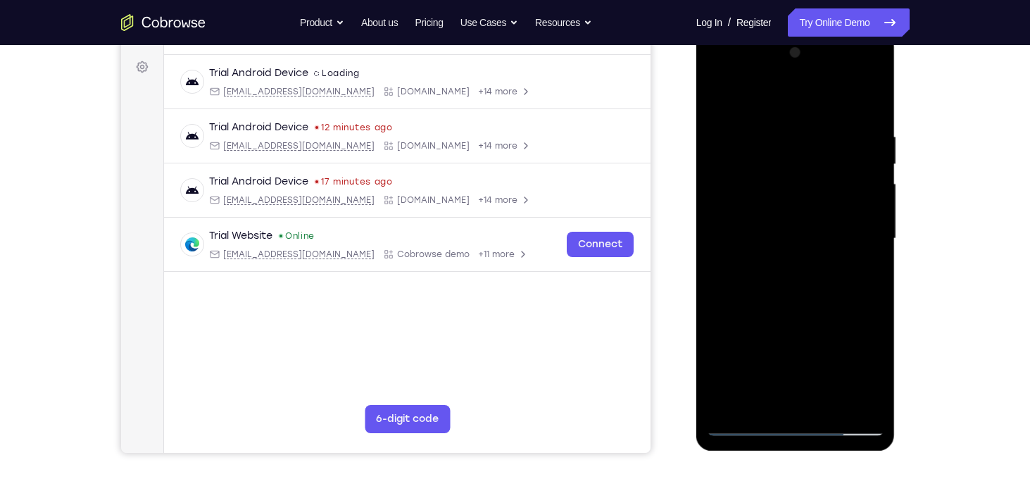
click at [804, 245] on div at bounding box center [795, 239] width 177 height 394
click at [795, 382] on div at bounding box center [795, 239] width 177 height 394
click at [863, 266] on div at bounding box center [795, 239] width 177 height 394
click at [753, 428] on div at bounding box center [795, 239] width 177 height 394
click at [759, 320] on div at bounding box center [795, 239] width 177 height 394
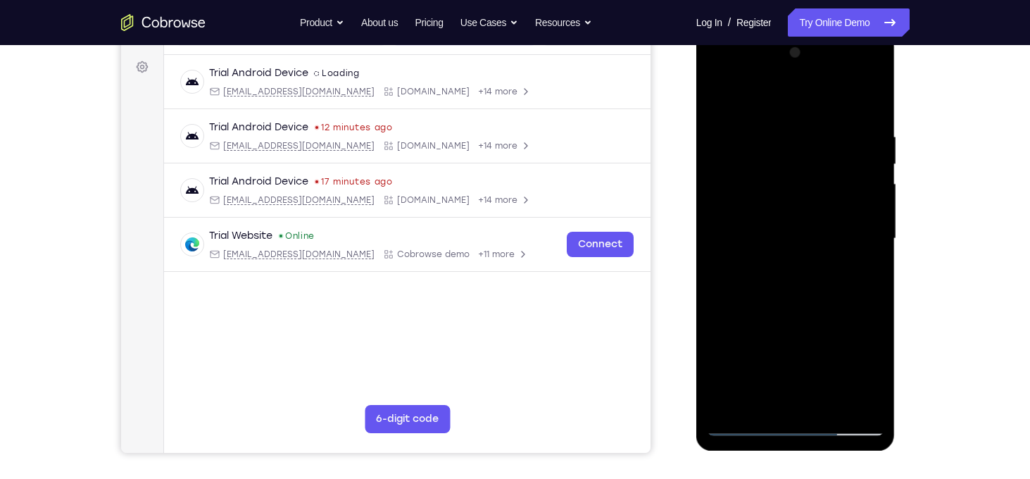
click at [797, 315] on div at bounding box center [795, 239] width 177 height 394
click at [747, 426] on div at bounding box center [795, 239] width 177 height 394
click at [745, 429] on div at bounding box center [795, 239] width 177 height 394
click at [855, 402] on div at bounding box center [795, 239] width 177 height 394
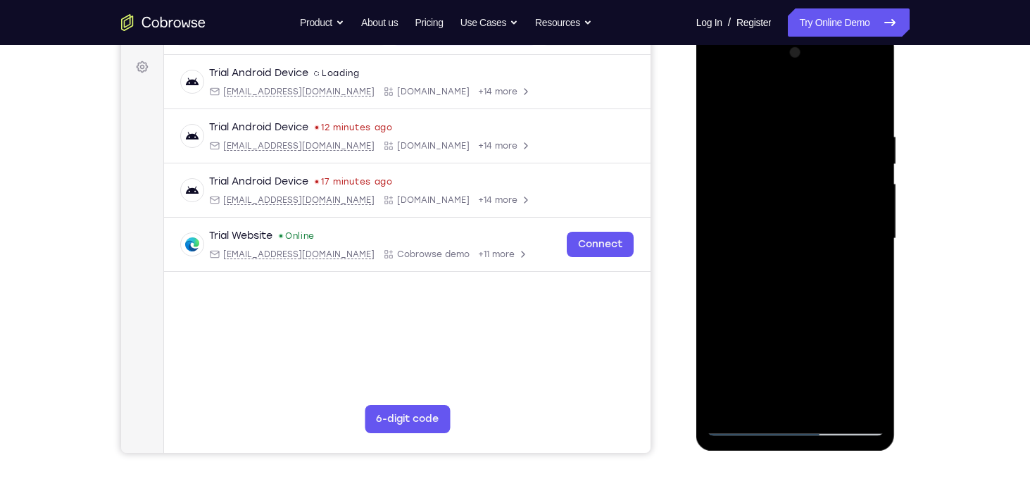
click at [773, 284] on div at bounding box center [795, 239] width 177 height 394
click at [825, 283] on div at bounding box center [795, 239] width 177 height 394
click at [866, 283] on div at bounding box center [795, 239] width 177 height 394
click at [811, 283] on div at bounding box center [795, 239] width 177 height 394
drag, startPoint x: 818, startPoint y: 316, endPoint x: 826, endPoint y: 220, distance: 96.8
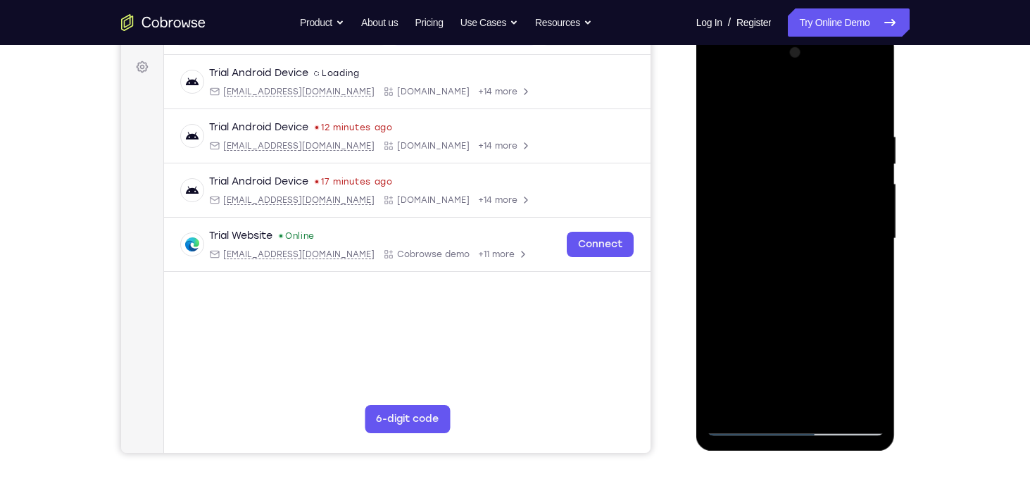
click at [826, 220] on div at bounding box center [795, 239] width 177 height 394
drag, startPoint x: 810, startPoint y: 314, endPoint x: 814, endPoint y: 284, distance: 29.9
click at [814, 284] on div at bounding box center [795, 239] width 177 height 394
drag, startPoint x: 810, startPoint y: 305, endPoint x: 826, endPoint y: 226, distance: 80.3
click at [826, 226] on div at bounding box center [795, 239] width 177 height 394
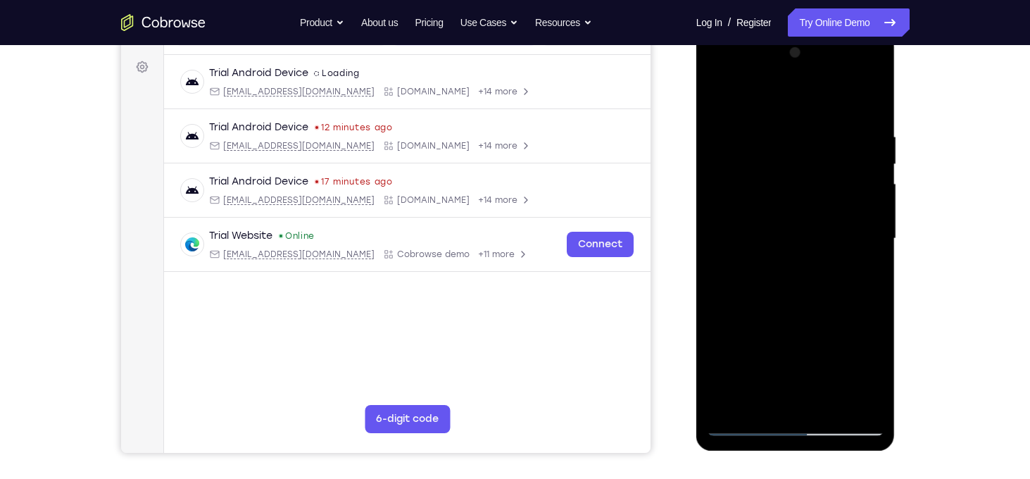
drag, startPoint x: 795, startPoint y: 329, endPoint x: 801, endPoint y: 272, distance: 57.4
click at [801, 272] on div at bounding box center [795, 239] width 177 height 394
drag, startPoint x: 795, startPoint y: 320, endPoint x: 801, endPoint y: 241, distance: 78.3
click at [801, 241] on div at bounding box center [795, 239] width 177 height 394
drag, startPoint x: 795, startPoint y: 293, endPoint x: 793, endPoint y: 219, distance: 73.9
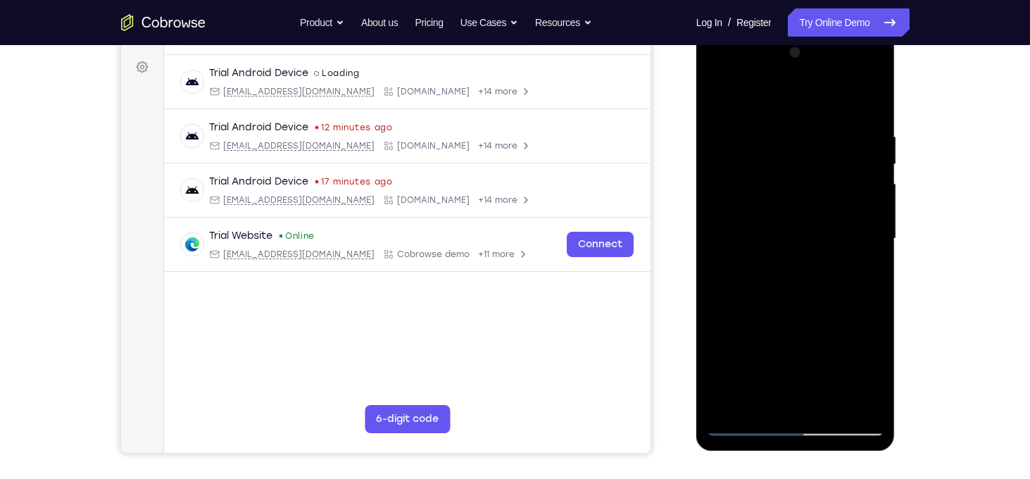
click at [793, 219] on div at bounding box center [795, 239] width 177 height 394
drag, startPoint x: 776, startPoint y: 320, endPoint x: 788, endPoint y: 248, distance: 73.5
click at [788, 248] on div at bounding box center [795, 239] width 177 height 394
drag, startPoint x: 785, startPoint y: 311, endPoint x: 797, endPoint y: 228, distance: 84.0
click at [797, 228] on div at bounding box center [795, 239] width 177 height 394
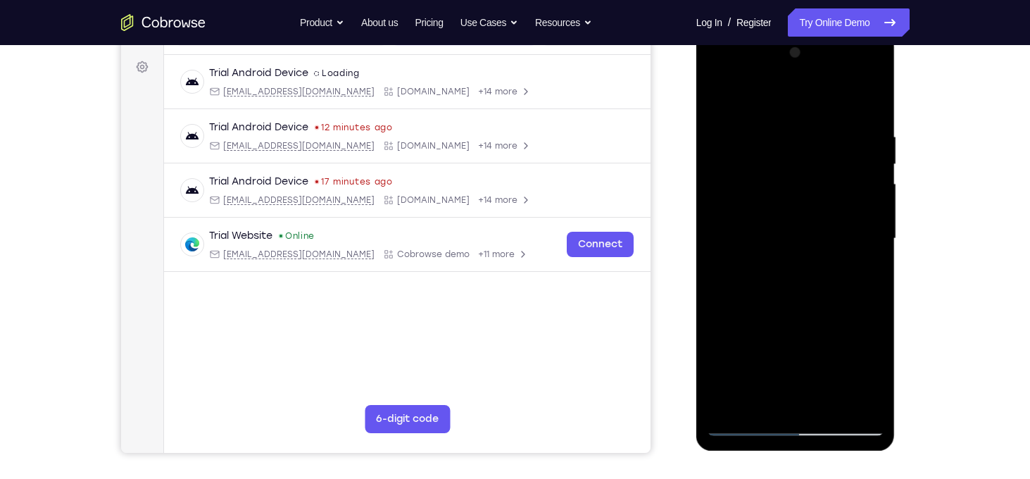
drag, startPoint x: 790, startPoint y: 310, endPoint x: 800, endPoint y: 232, distance: 78.7
click at [800, 232] on div at bounding box center [795, 239] width 177 height 394
drag, startPoint x: 790, startPoint y: 322, endPoint x: 800, endPoint y: 254, distance: 68.3
click at [800, 254] on div at bounding box center [795, 239] width 177 height 394
drag, startPoint x: 784, startPoint y: 331, endPoint x: 790, endPoint y: 281, distance: 50.3
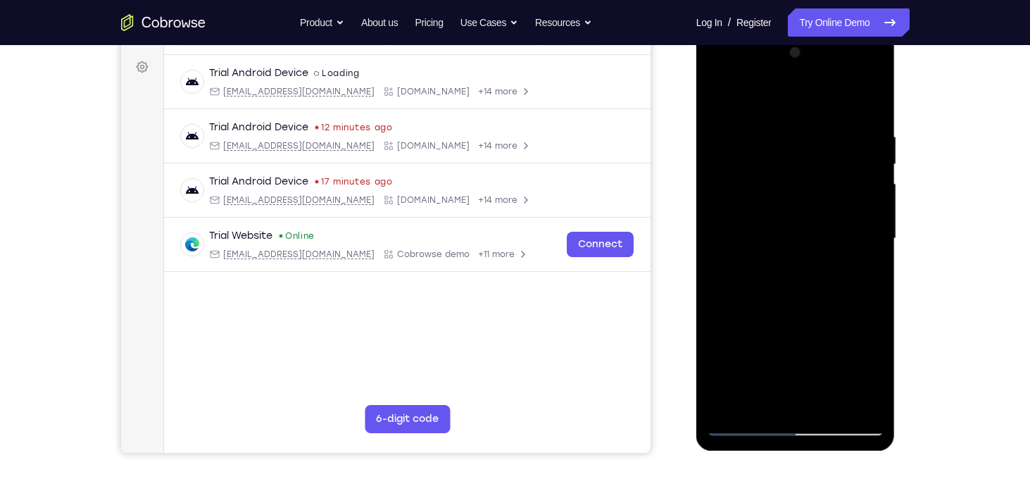
click at [790, 281] on div at bounding box center [795, 239] width 177 height 394
drag, startPoint x: 784, startPoint y: 323, endPoint x: 799, endPoint y: 248, distance: 76.7
click at [799, 248] on div at bounding box center [795, 239] width 177 height 394
drag, startPoint x: 773, startPoint y: 339, endPoint x: 795, endPoint y: 261, distance: 80.4
click at [795, 261] on div at bounding box center [795, 239] width 177 height 394
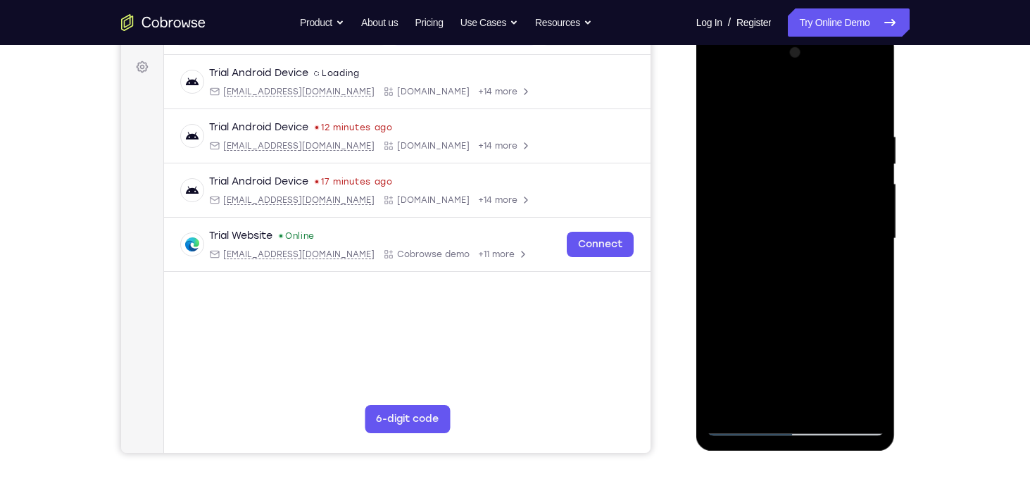
drag, startPoint x: 783, startPoint y: 333, endPoint x: 797, endPoint y: 232, distance: 101.6
click at [797, 232] on div at bounding box center [795, 239] width 177 height 394
drag, startPoint x: 790, startPoint y: 312, endPoint x: 803, endPoint y: 220, distance: 92.4
click at [803, 220] on div at bounding box center [795, 239] width 177 height 394
drag, startPoint x: 779, startPoint y: 320, endPoint x: 778, endPoint y: 221, distance: 99.2
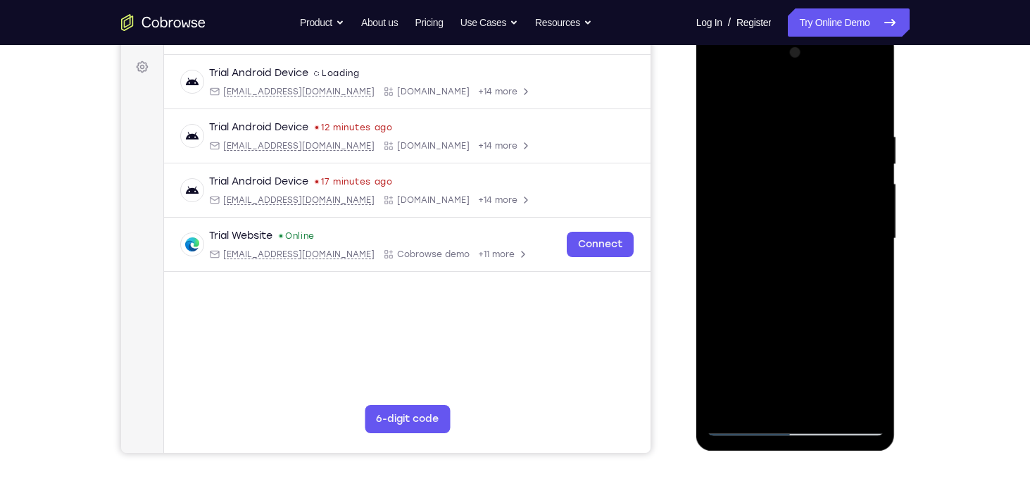
click at [778, 221] on div at bounding box center [795, 239] width 177 height 394
drag, startPoint x: 781, startPoint y: 303, endPoint x: 781, endPoint y: 203, distance: 99.2
click at [781, 203] on div at bounding box center [795, 239] width 177 height 394
drag, startPoint x: 792, startPoint y: 323, endPoint x: 792, endPoint y: 230, distance: 92.9
click at [792, 230] on div at bounding box center [795, 239] width 177 height 394
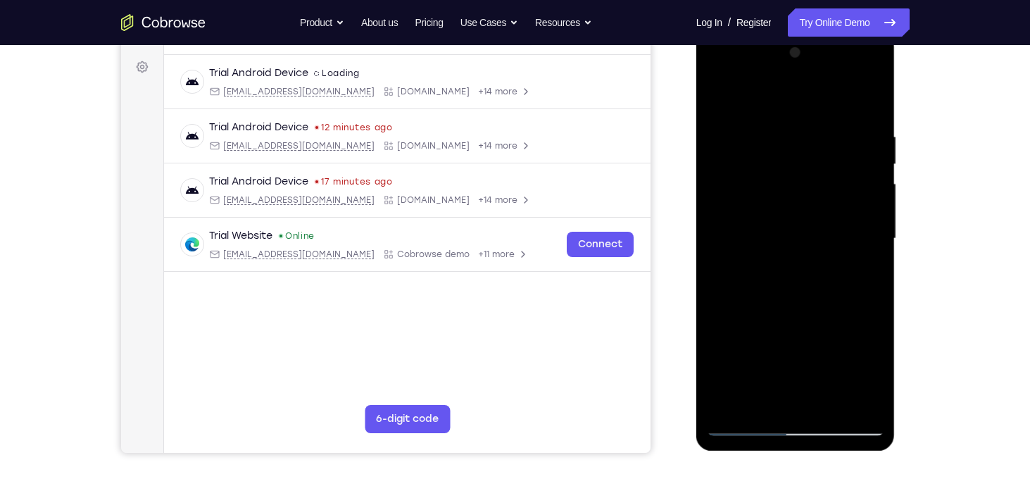
click at [752, 234] on div at bounding box center [795, 239] width 177 height 394
click at [785, 319] on div at bounding box center [795, 239] width 177 height 394
click at [720, 327] on div at bounding box center [795, 239] width 177 height 394
drag, startPoint x: 807, startPoint y: 343, endPoint x: 823, endPoint y: 232, distance: 111.6
click at [823, 232] on div at bounding box center [795, 239] width 177 height 394
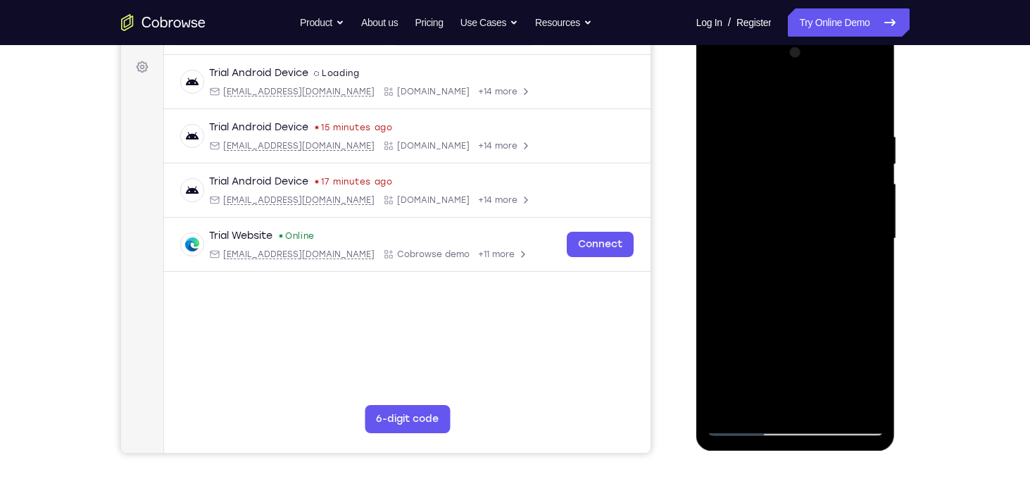
drag, startPoint x: 816, startPoint y: 348, endPoint x: 822, endPoint y: 257, distance: 91.0
click at [822, 257] on div at bounding box center [795, 239] width 177 height 394
click at [830, 402] on div at bounding box center [795, 239] width 177 height 394
click at [790, 204] on div at bounding box center [795, 239] width 177 height 394
click at [748, 374] on div at bounding box center [795, 239] width 177 height 394
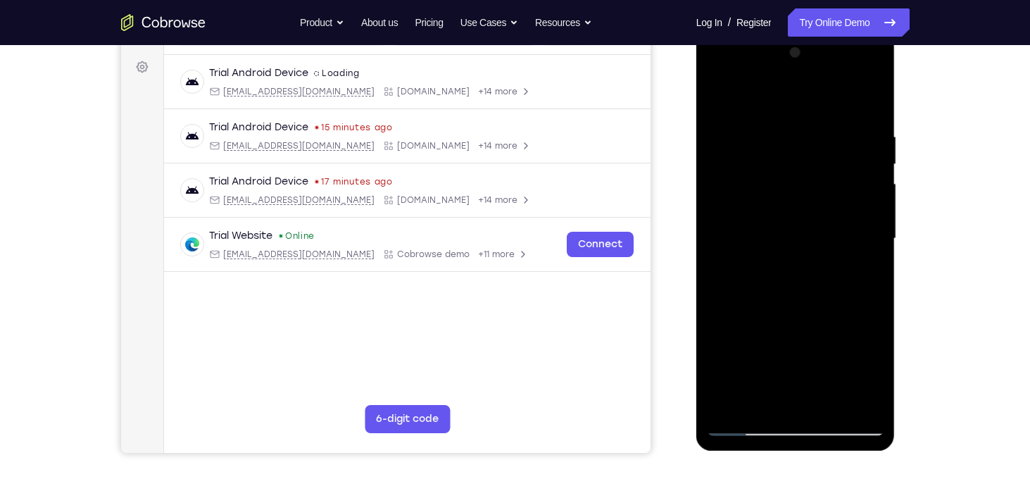
drag, startPoint x: 778, startPoint y: 370, endPoint x: 754, endPoint y: 371, distance: 23.2
click at [754, 371] on div at bounding box center [795, 239] width 177 height 394
click at [739, 398] on div at bounding box center [795, 239] width 177 height 394
click at [864, 270] on div at bounding box center [795, 239] width 177 height 394
click at [744, 429] on div at bounding box center [795, 239] width 177 height 394
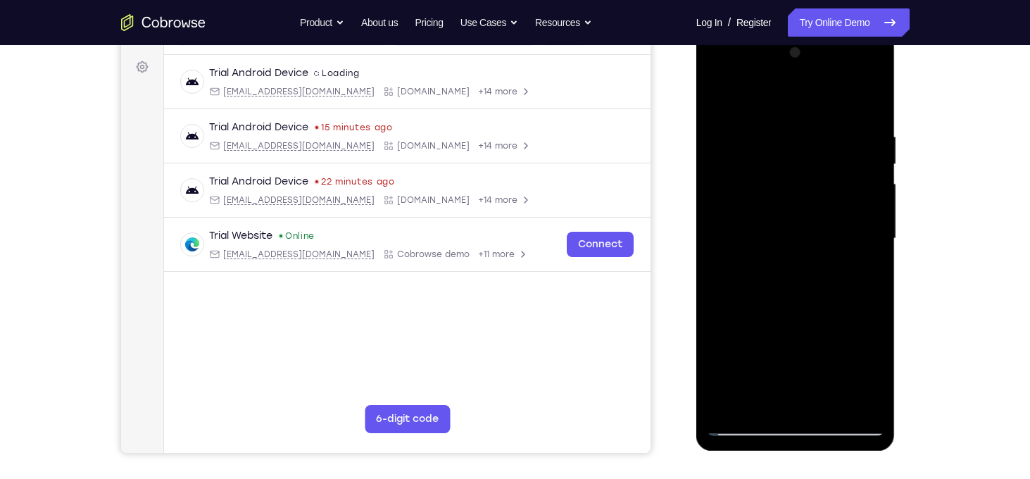
click at [740, 426] on div at bounding box center [795, 239] width 177 height 394
